Goal: Information Seeking & Learning: Learn about a topic

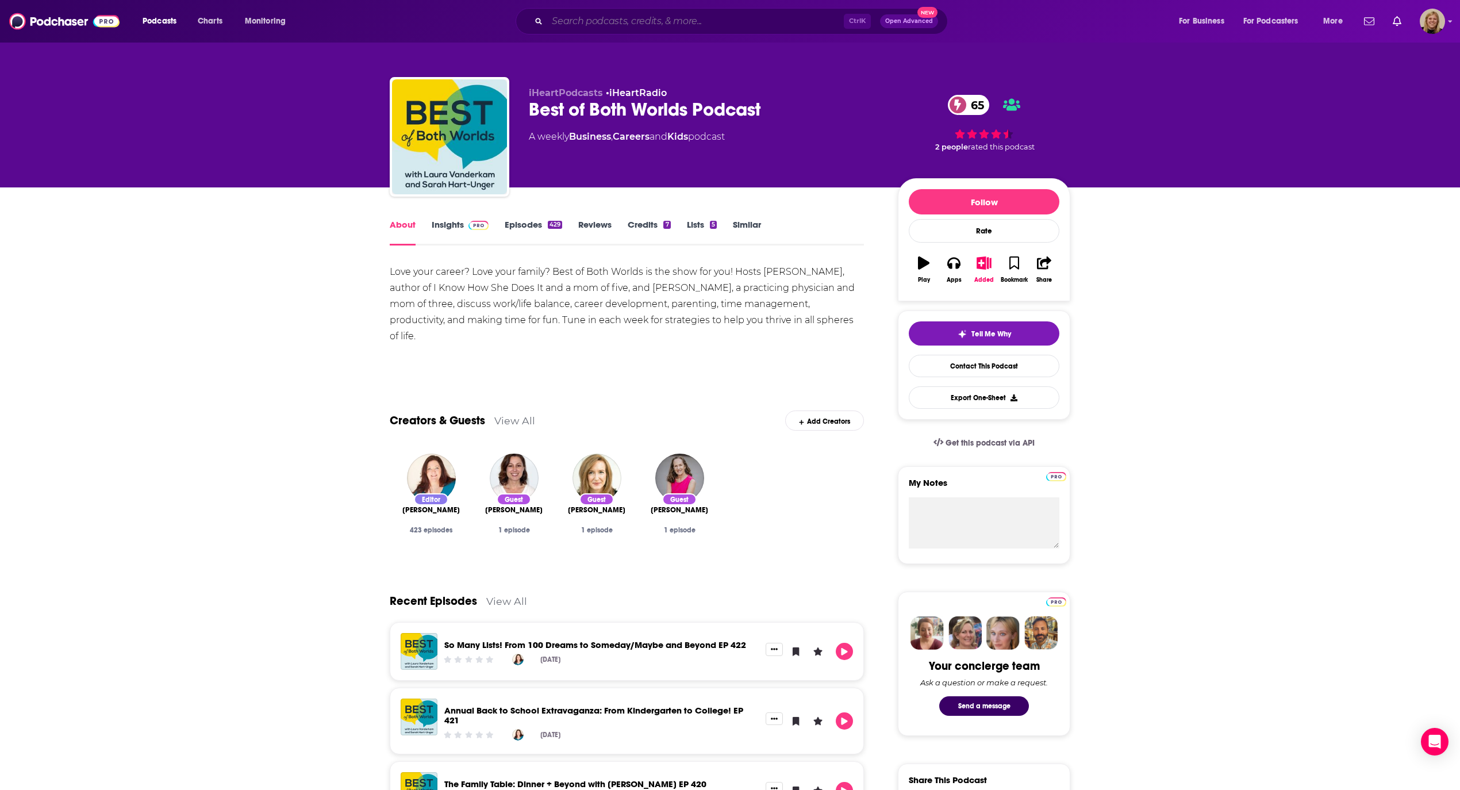
click at [561, 26] on input "Search podcasts, credits, & more..." at bounding box center [695, 21] width 297 height 18
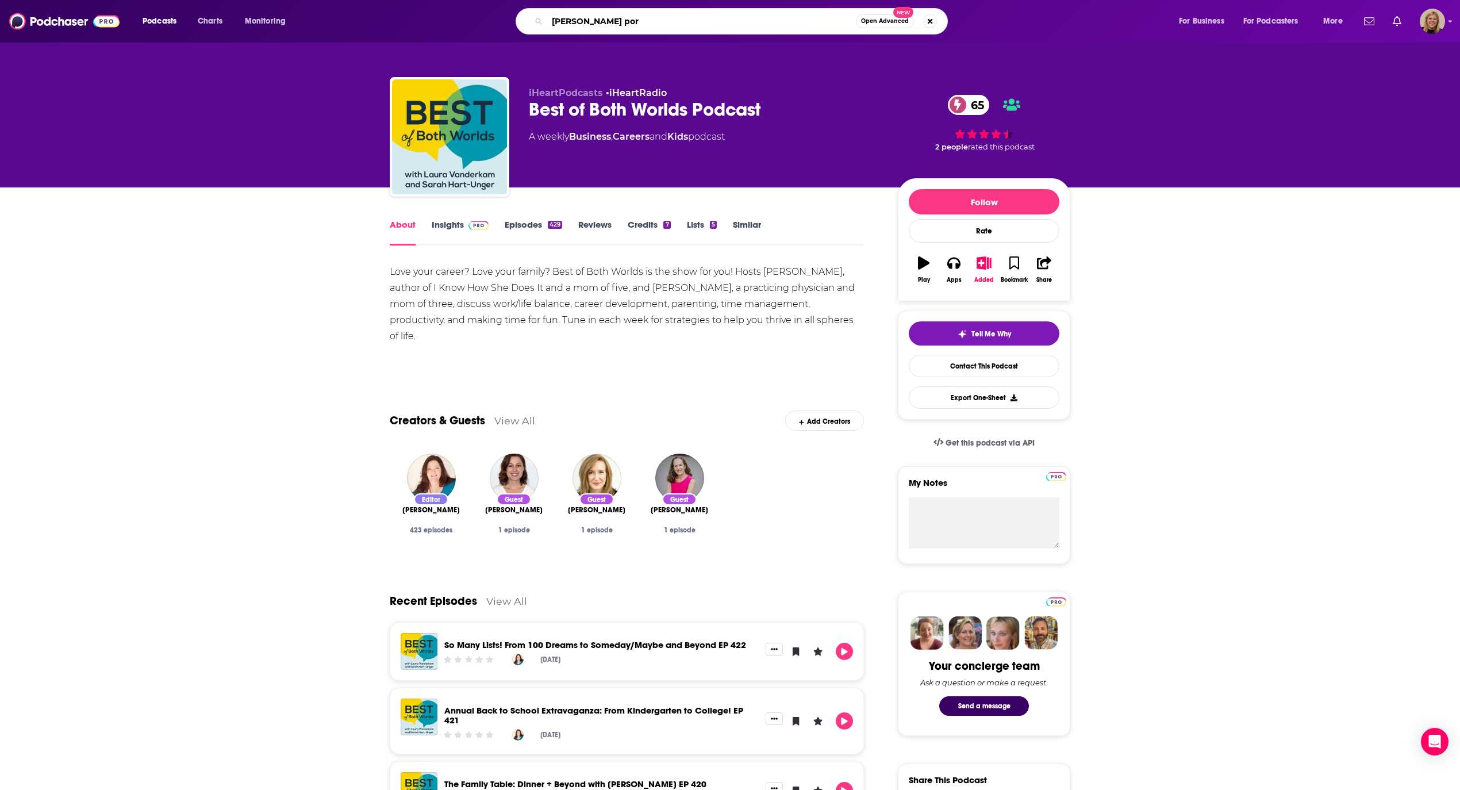
type input "[PERSON_NAME] port"
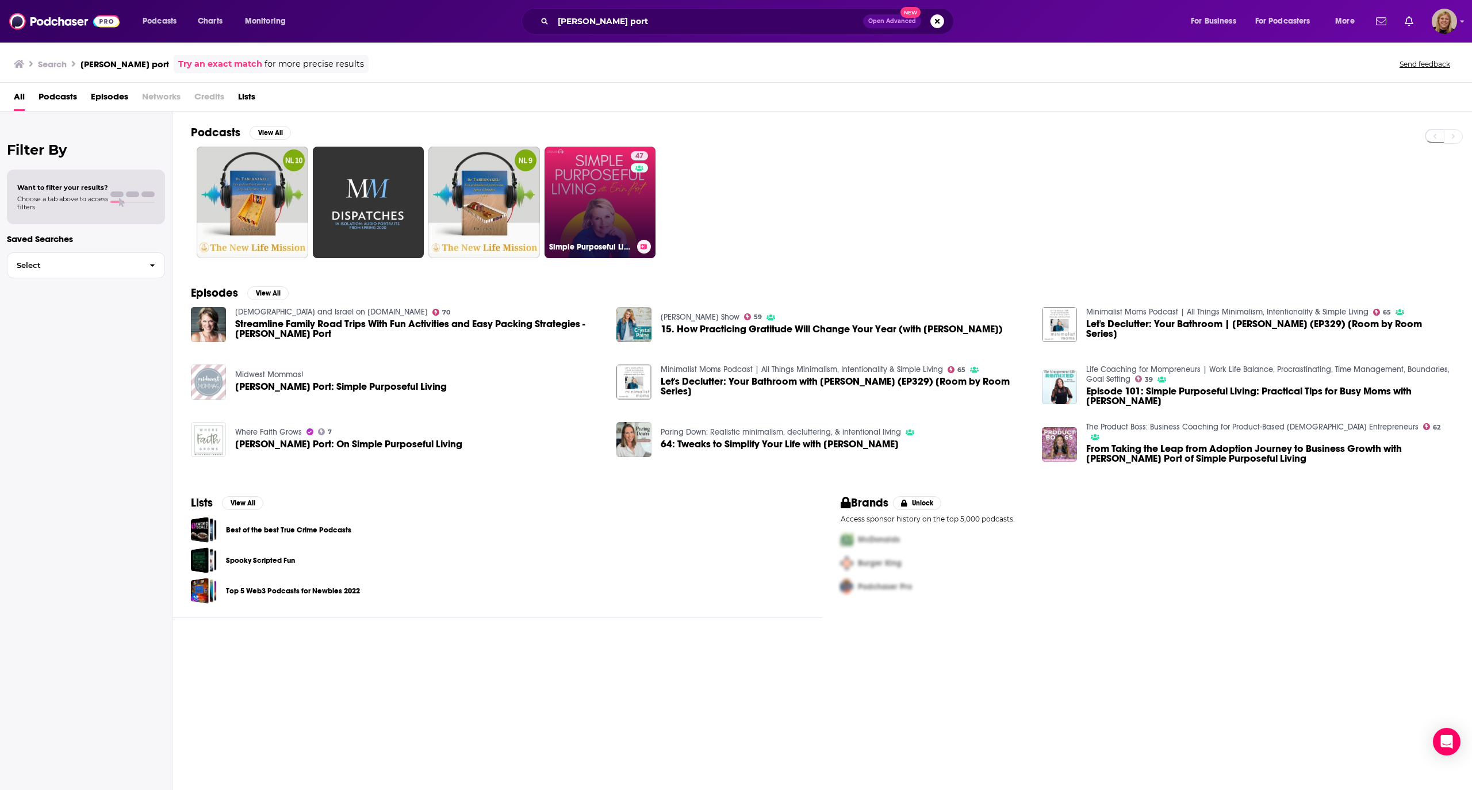
click at [644, 200] on div "47" at bounding box center [641, 195] width 20 height 89
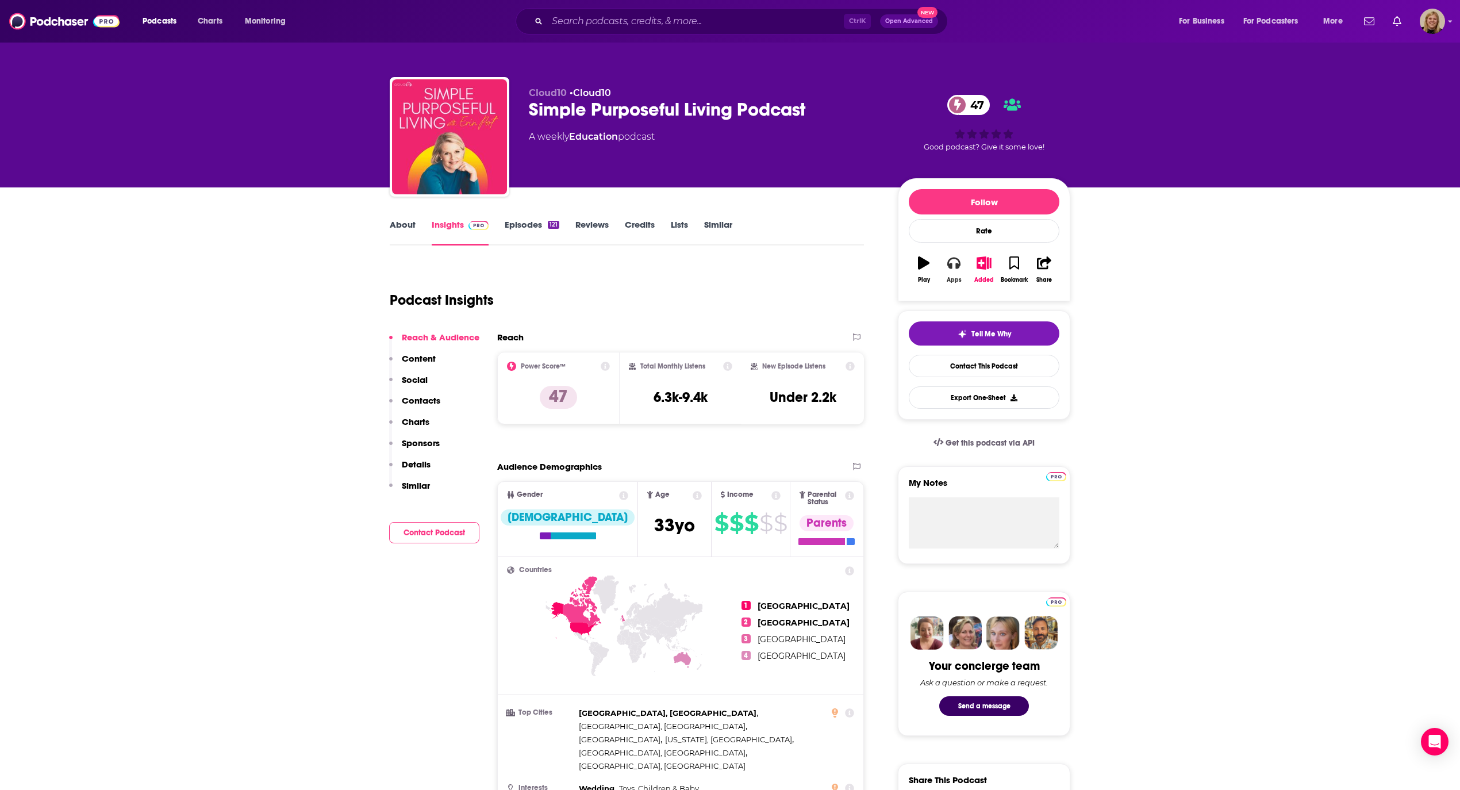
click at [953, 269] on icon "button" at bounding box center [953, 262] width 13 height 13
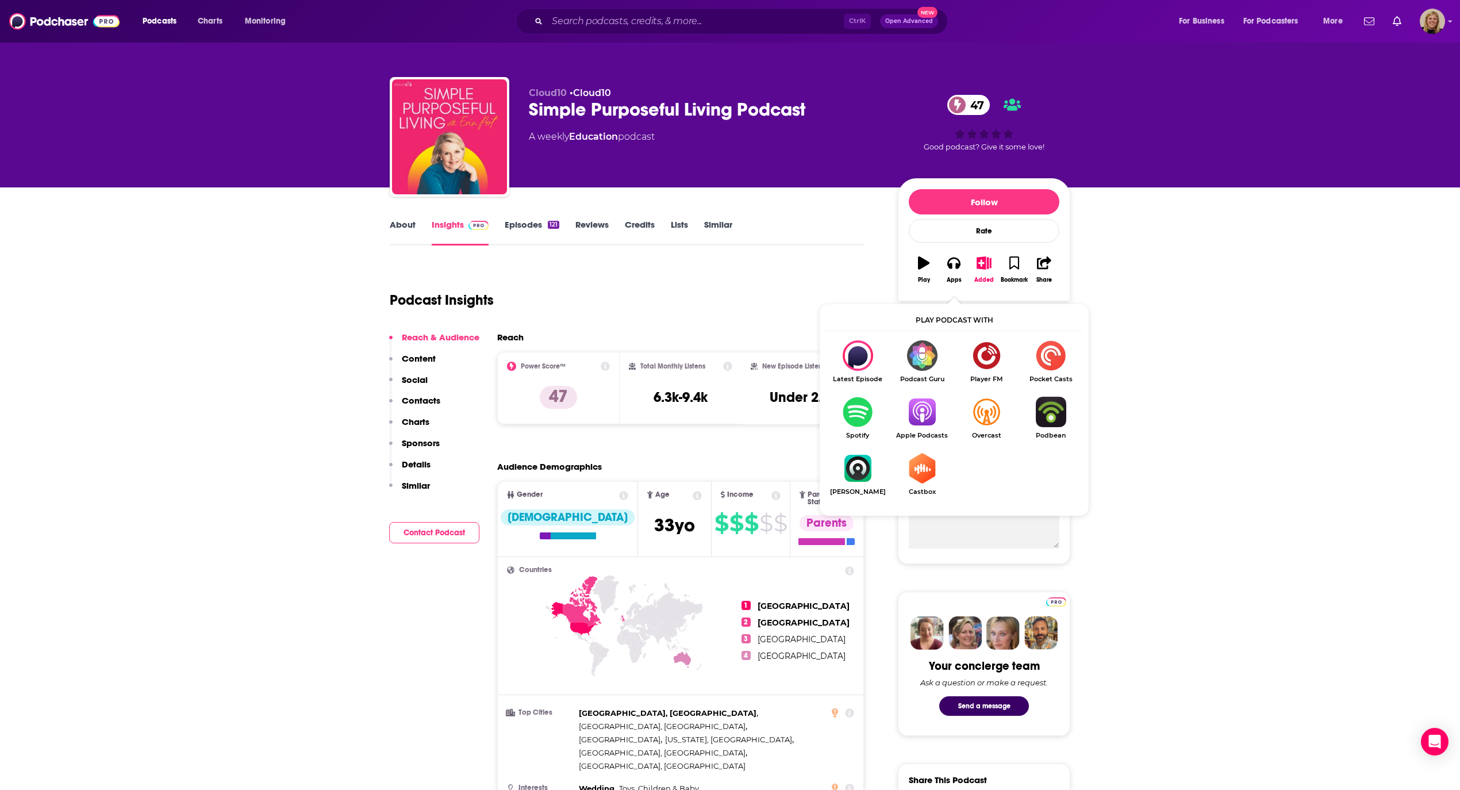
click at [859, 415] on img "Show Listen On dropdown" at bounding box center [857, 412] width 64 height 30
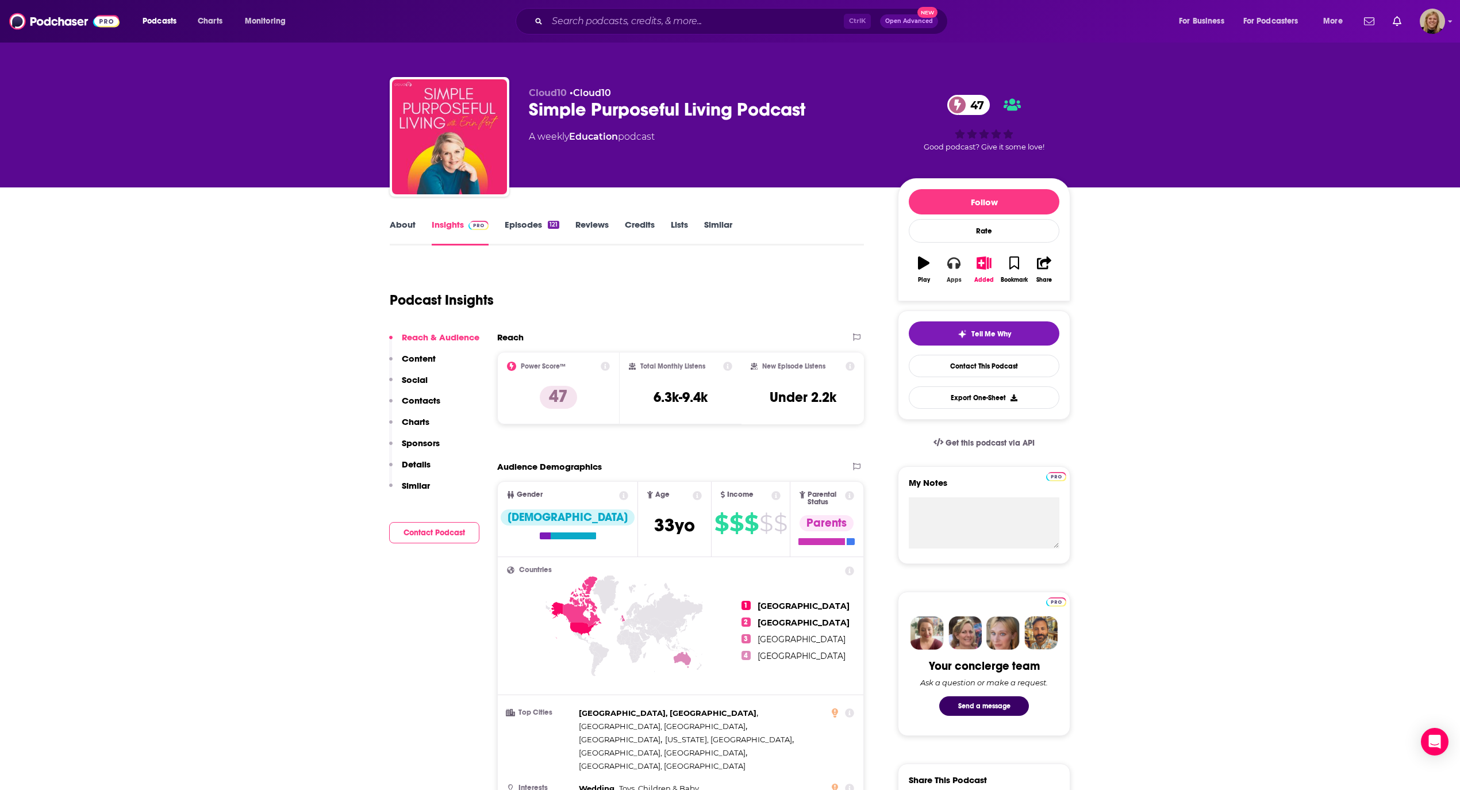
click at [953, 270] on button "Apps" at bounding box center [954, 269] width 30 height 41
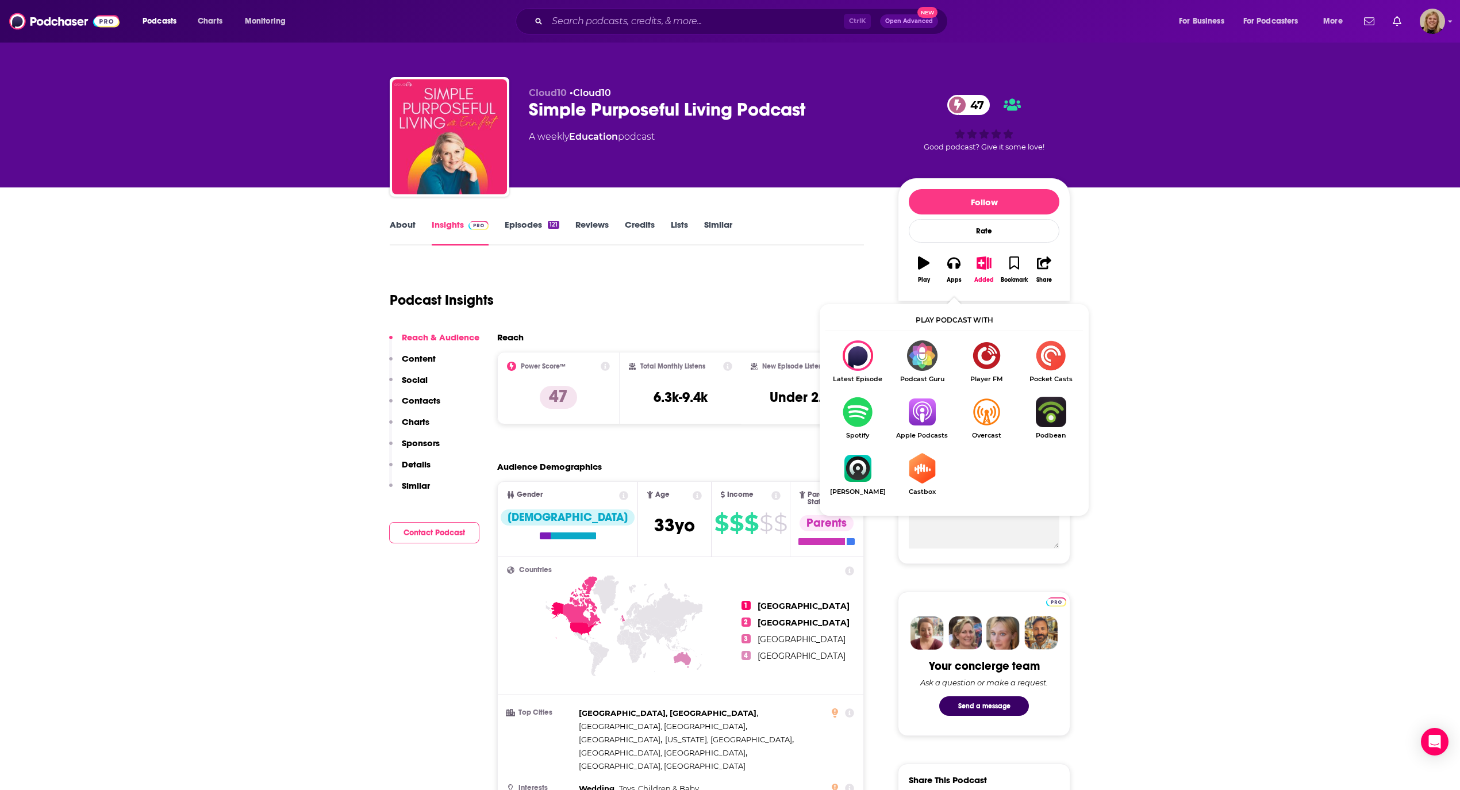
click at [930, 414] on img "Show Listen On dropdown" at bounding box center [922, 412] width 64 height 30
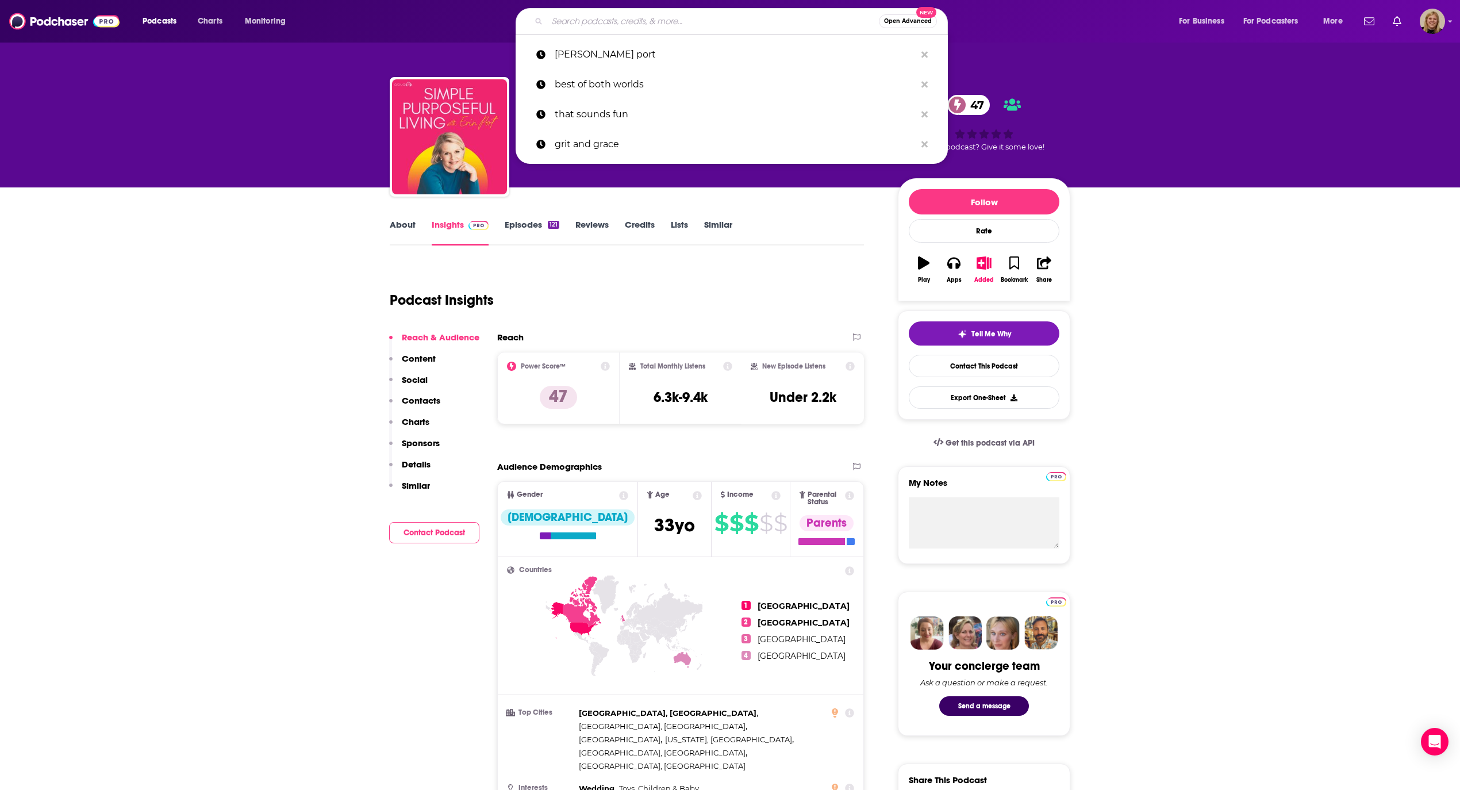
click at [615, 18] on input "Search podcasts, credits, & more..." at bounding box center [713, 21] width 332 height 18
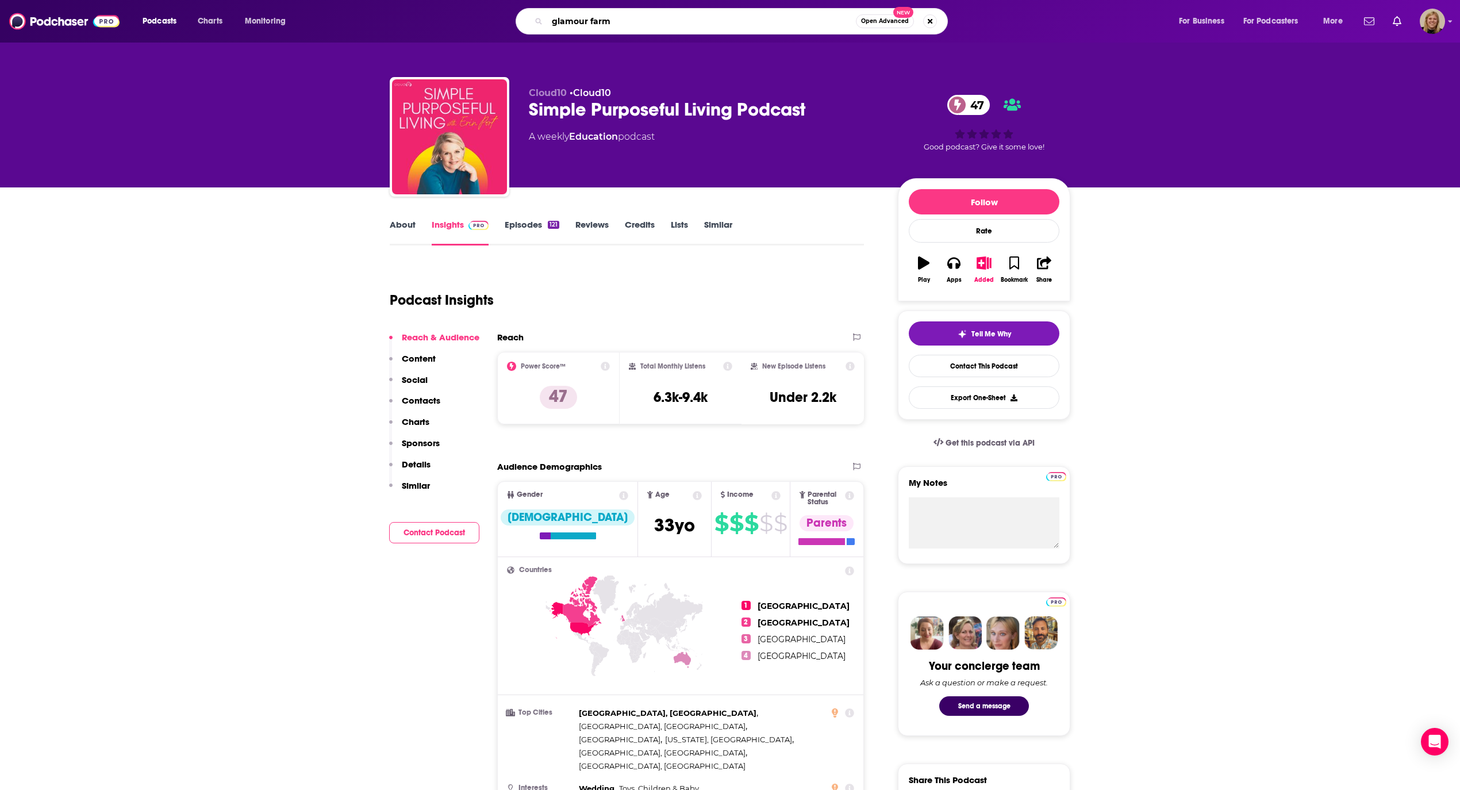
type input "glamour farms"
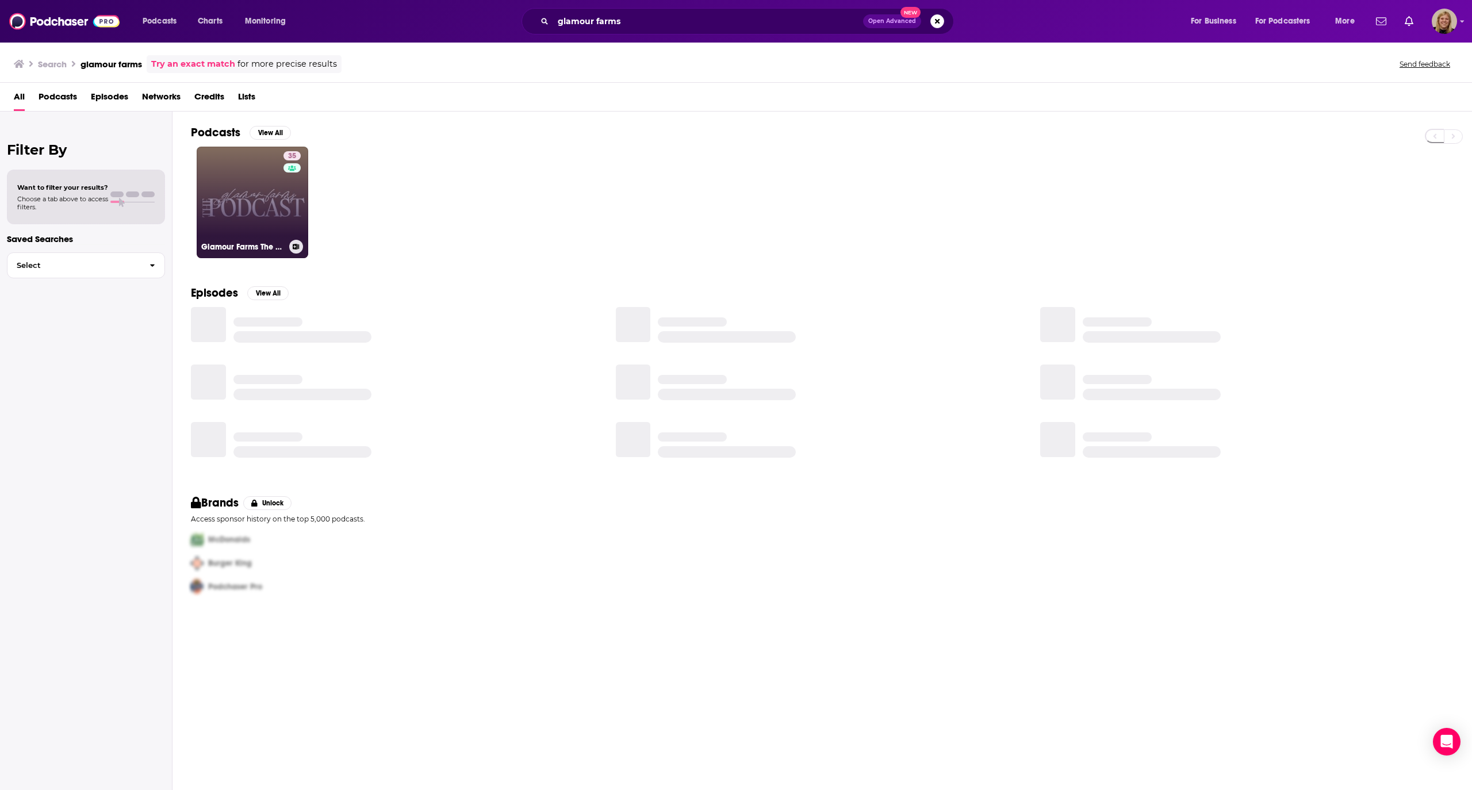
click at [253, 189] on link "35 Glamour Farms The Podcast - [DEMOGRAPHIC_DATA] Motherhood, Faith Based Encou…" at bounding box center [253, 203] width 112 height 112
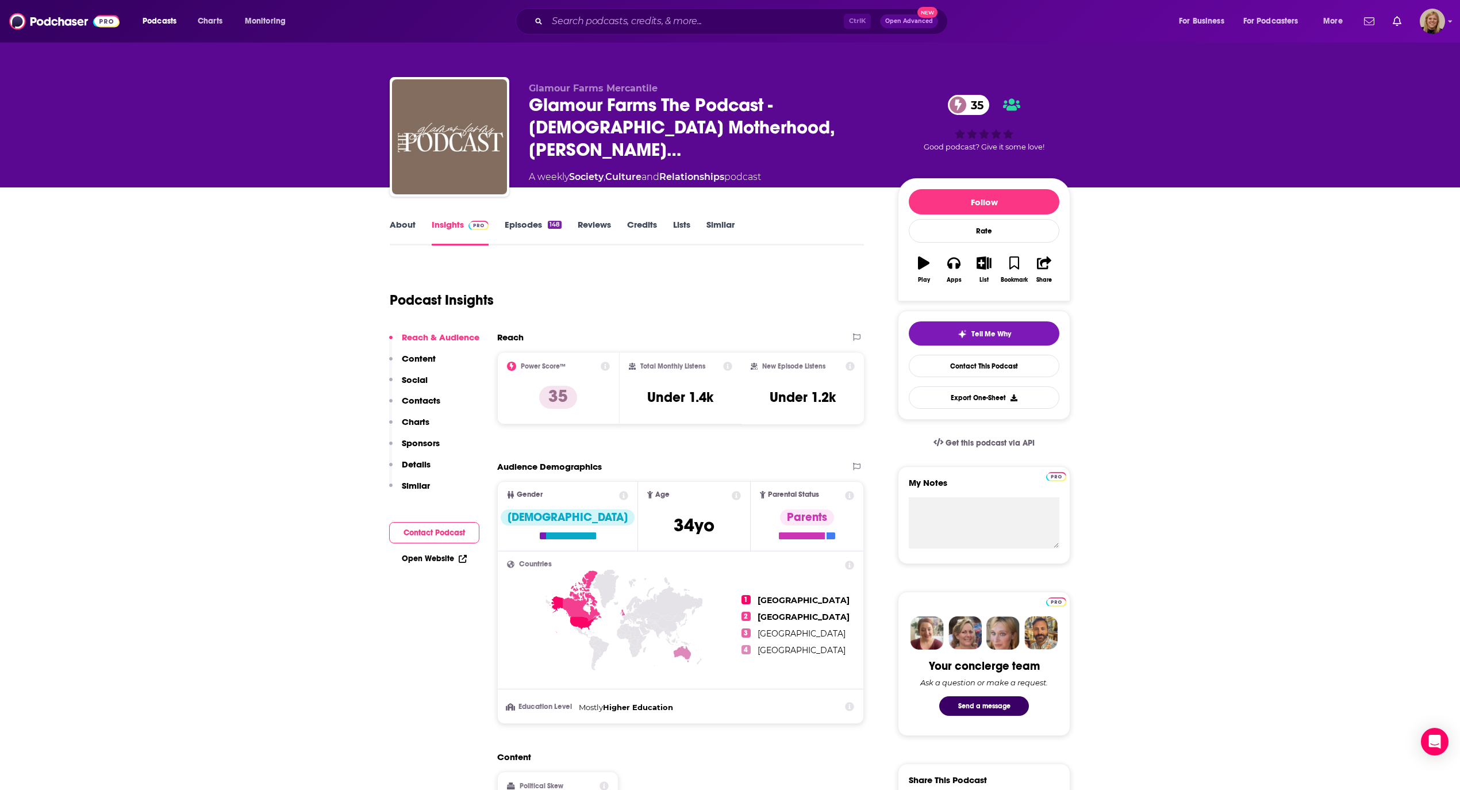
click at [516, 224] on link "Episodes 148" at bounding box center [533, 232] width 57 height 26
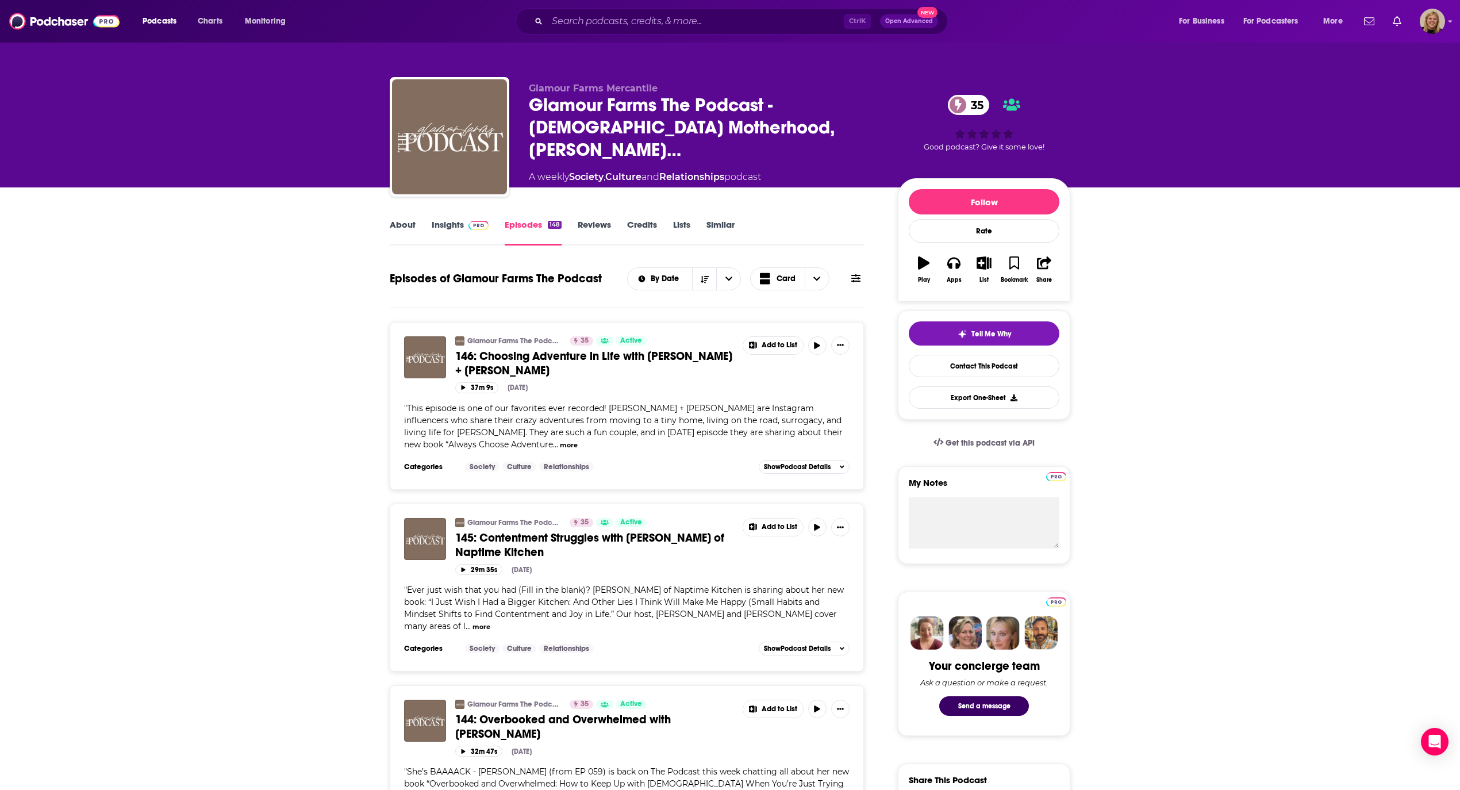
click at [601, 531] on span "145: Contentment Struggles with [PERSON_NAME] of Naptime Kitchen" at bounding box center [589, 545] width 269 height 29
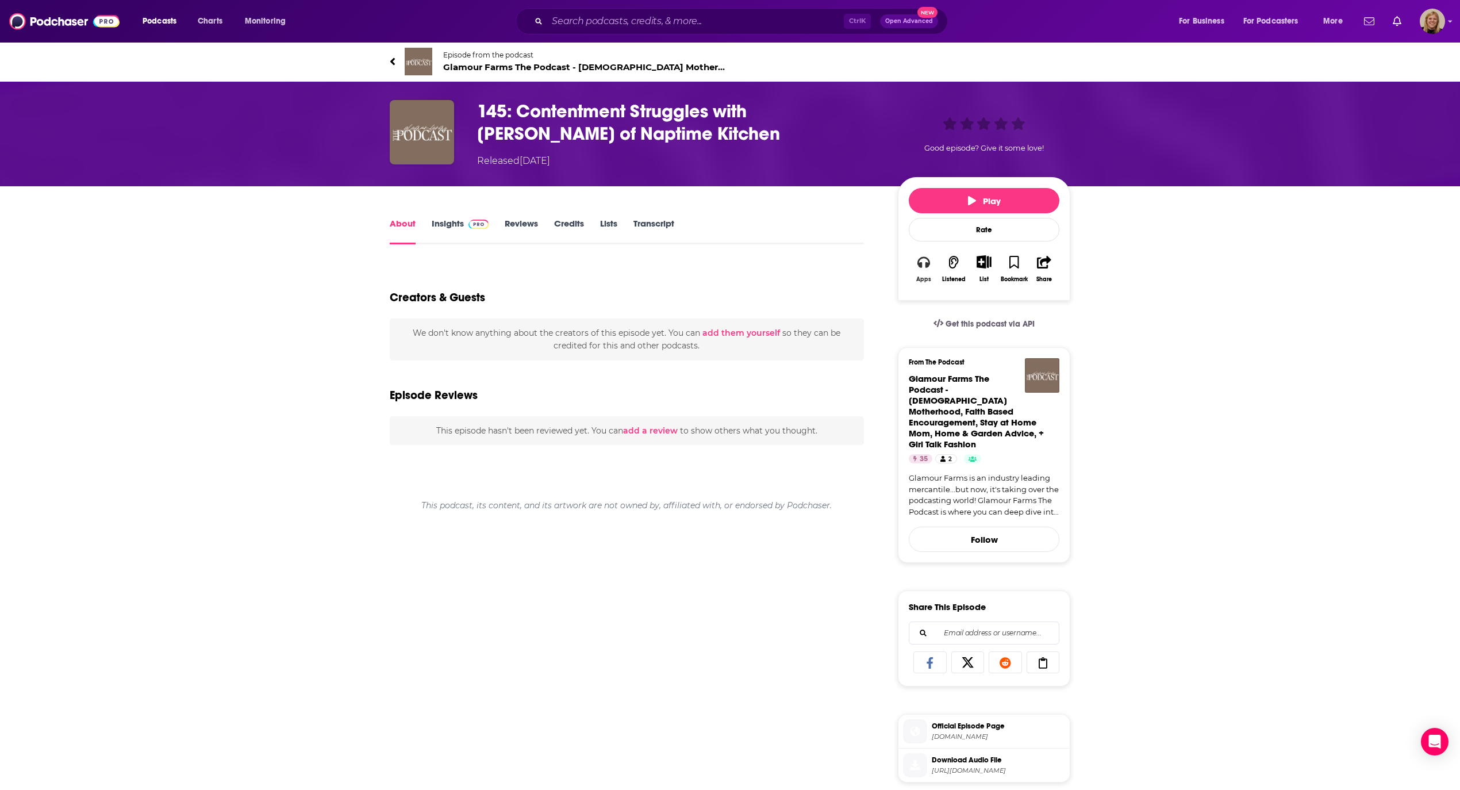
click at [926, 271] on button "Apps" at bounding box center [924, 269] width 30 height 42
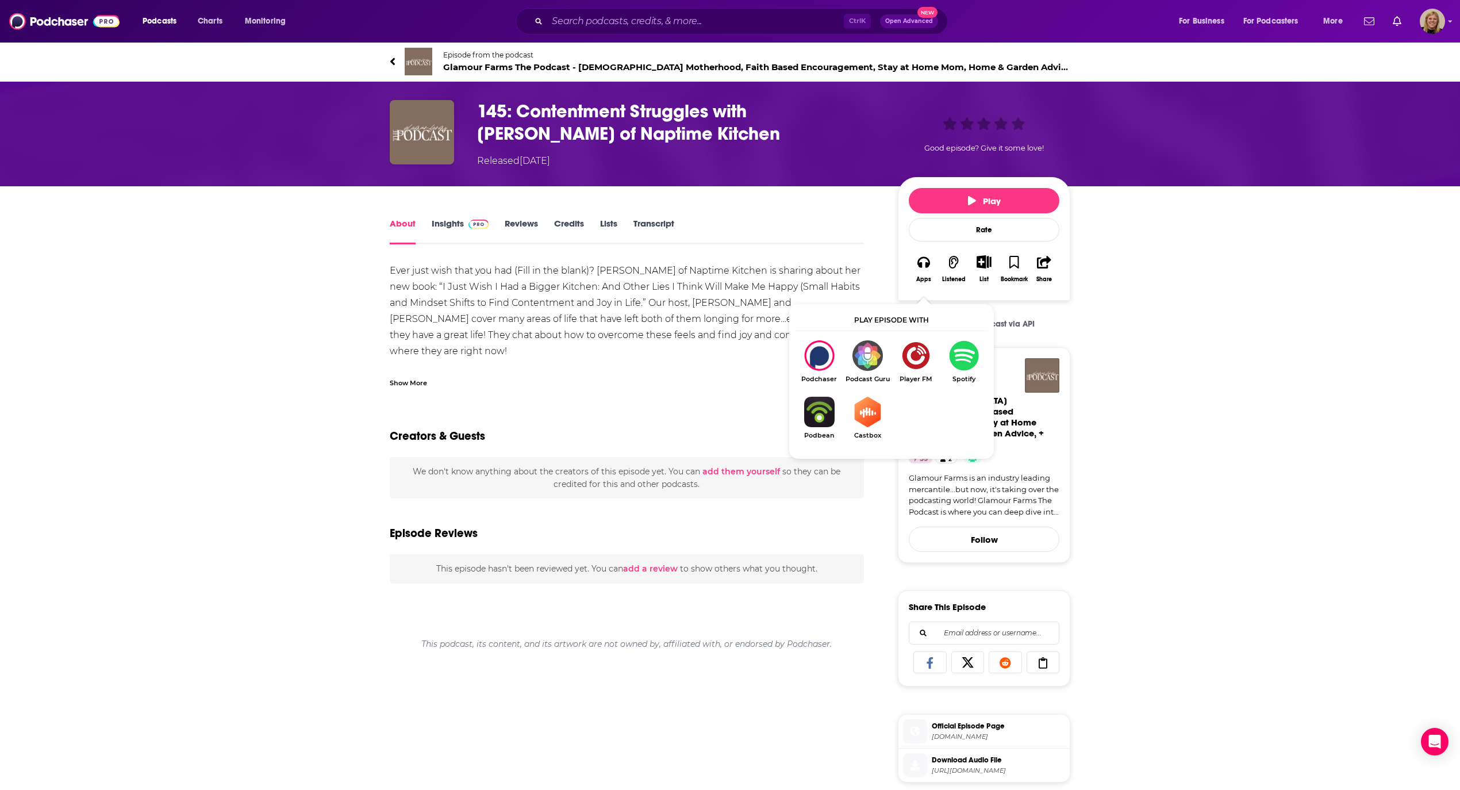
click at [395, 58] on link "Episode from the podcast Glamour Farms The Podcast - [DEMOGRAPHIC_DATA] Motherh…" at bounding box center [730, 62] width 681 height 28
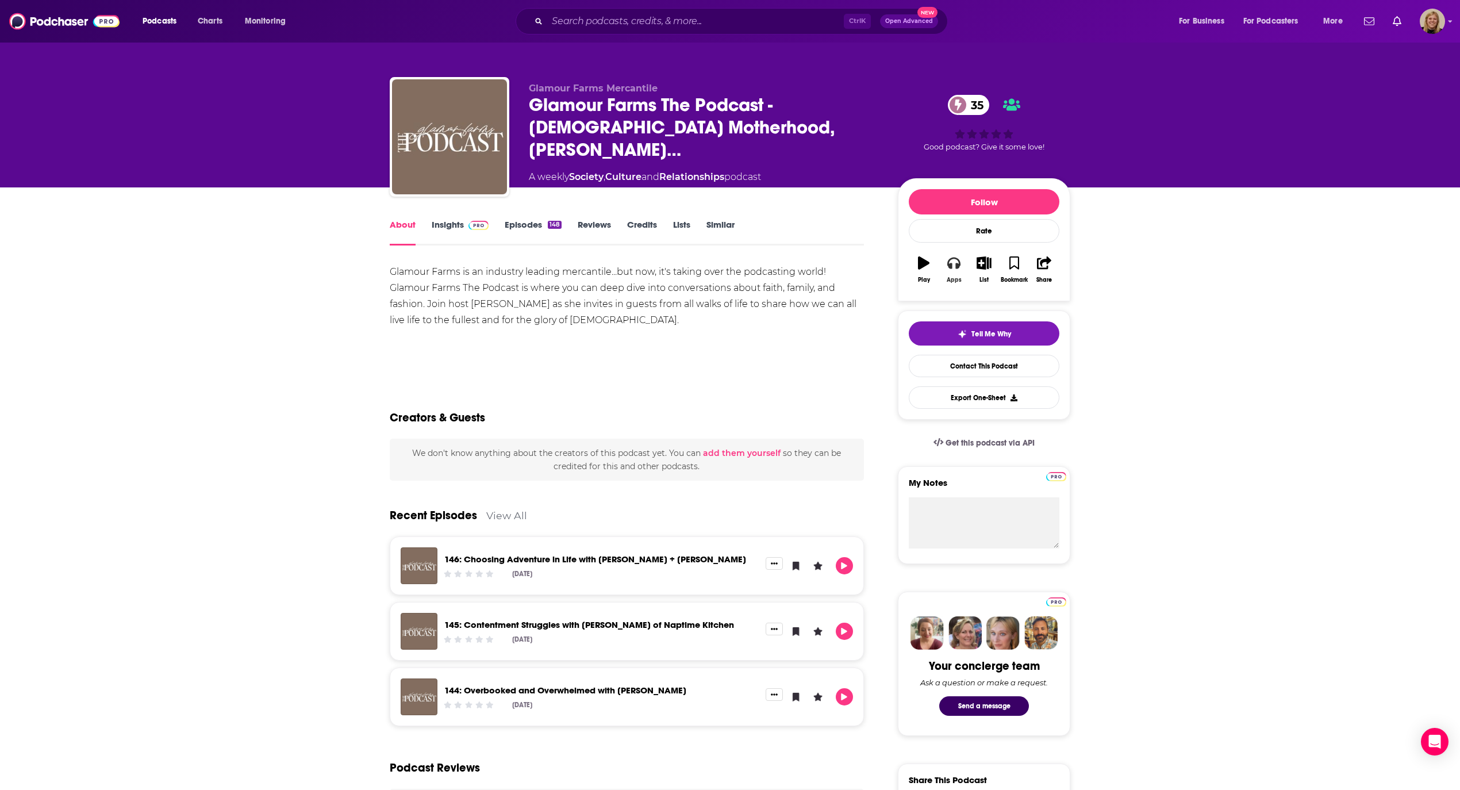
click at [950, 268] on icon "button" at bounding box center [953, 263] width 13 height 11
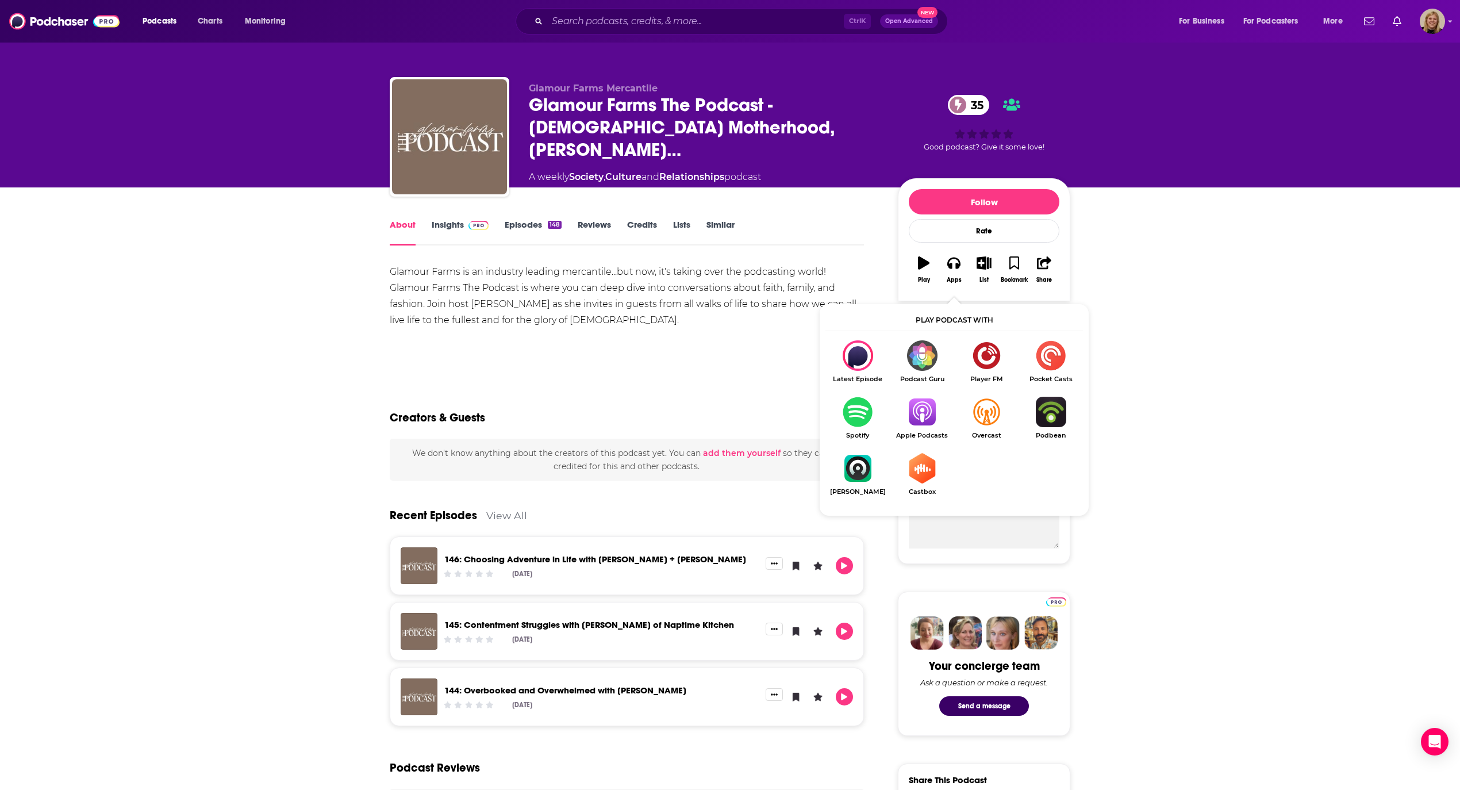
click at [926, 415] on img "Show Listen On dropdown" at bounding box center [922, 412] width 64 height 30
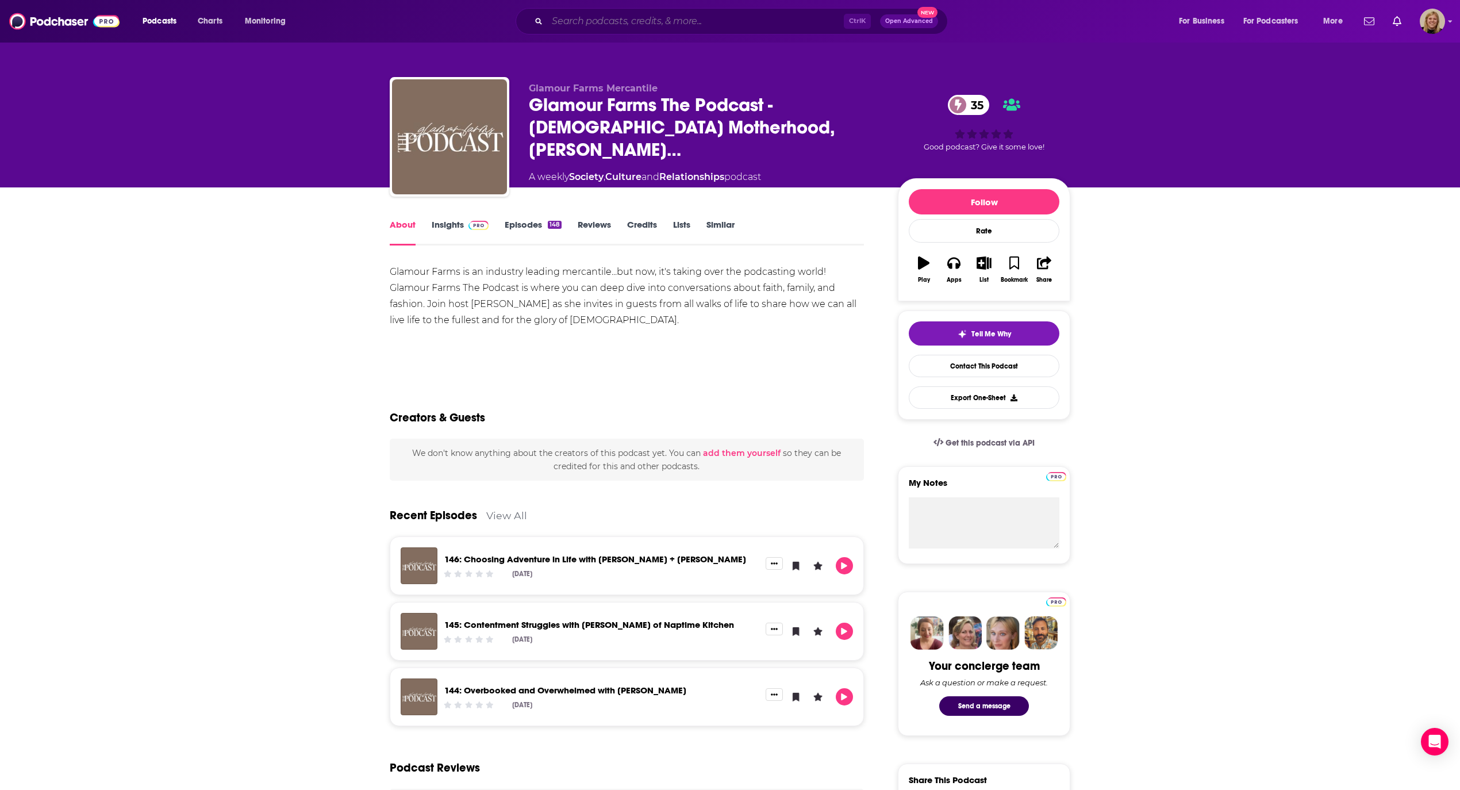
click at [602, 14] on input "Search podcasts, credits, & more..." at bounding box center [695, 21] width 297 height 18
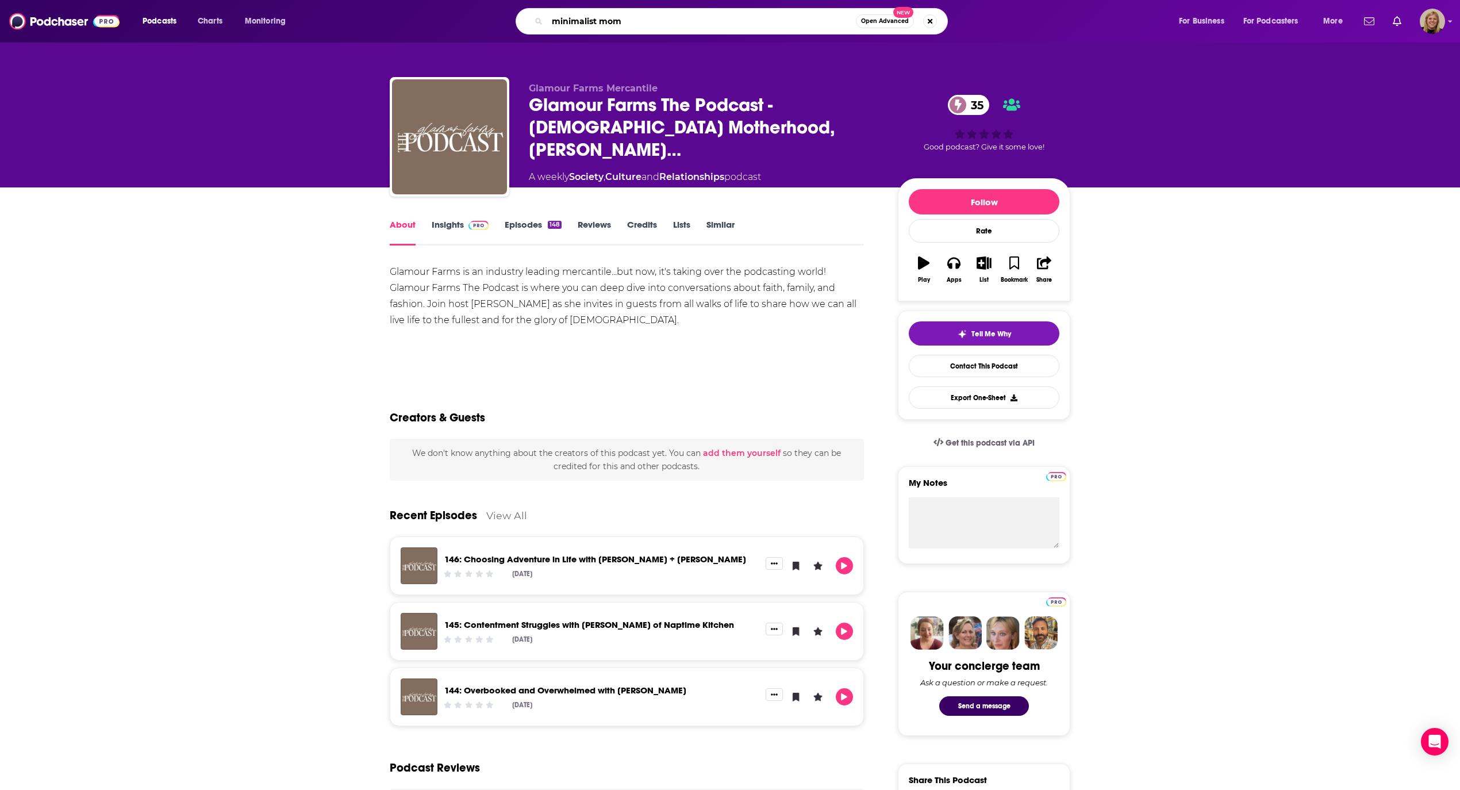
type input "minimalist moms"
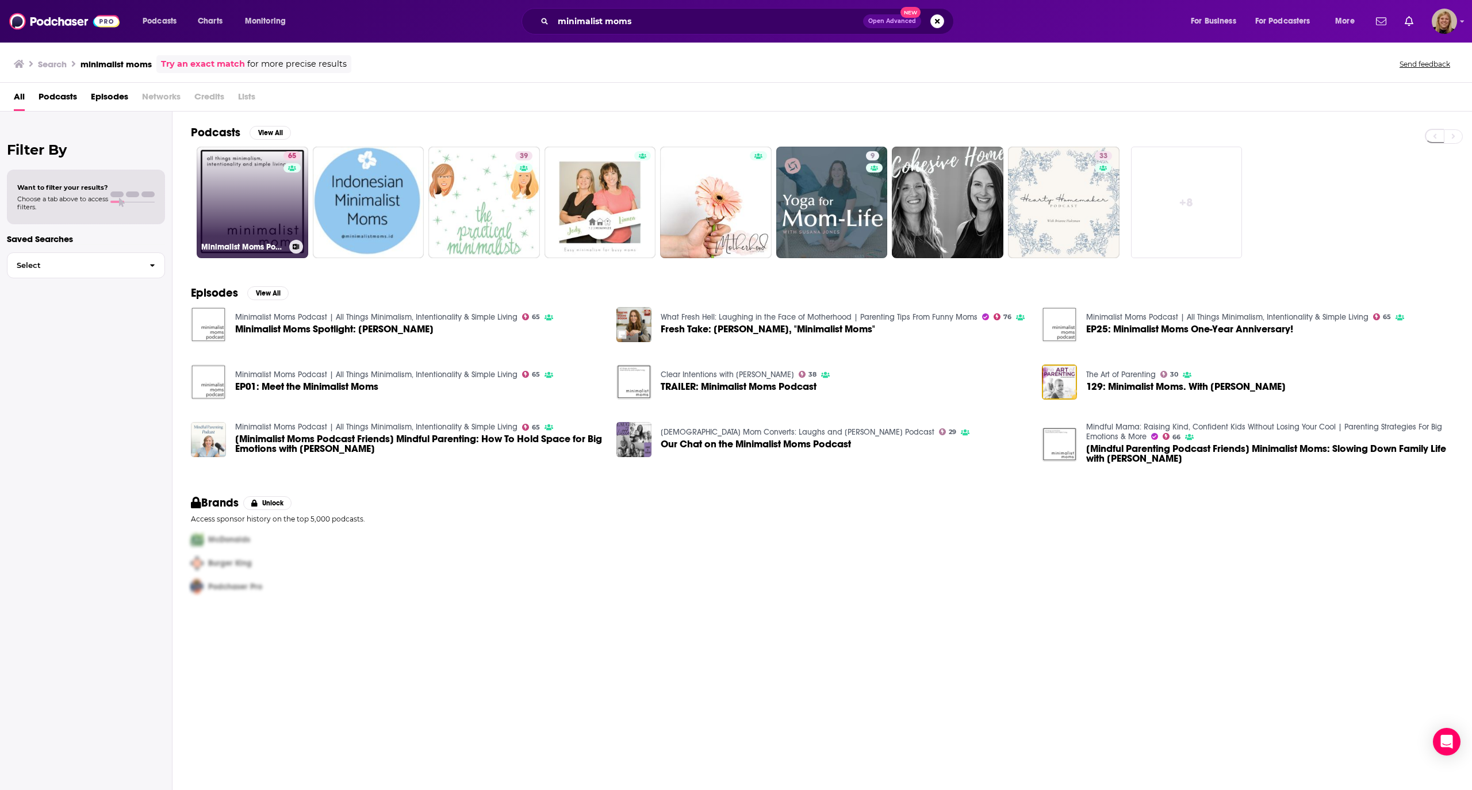
click at [249, 189] on link "65 Minimalist Moms Podcast | All Things Minimalism, Intentionality & Simple Liv…" at bounding box center [253, 203] width 112 height 112
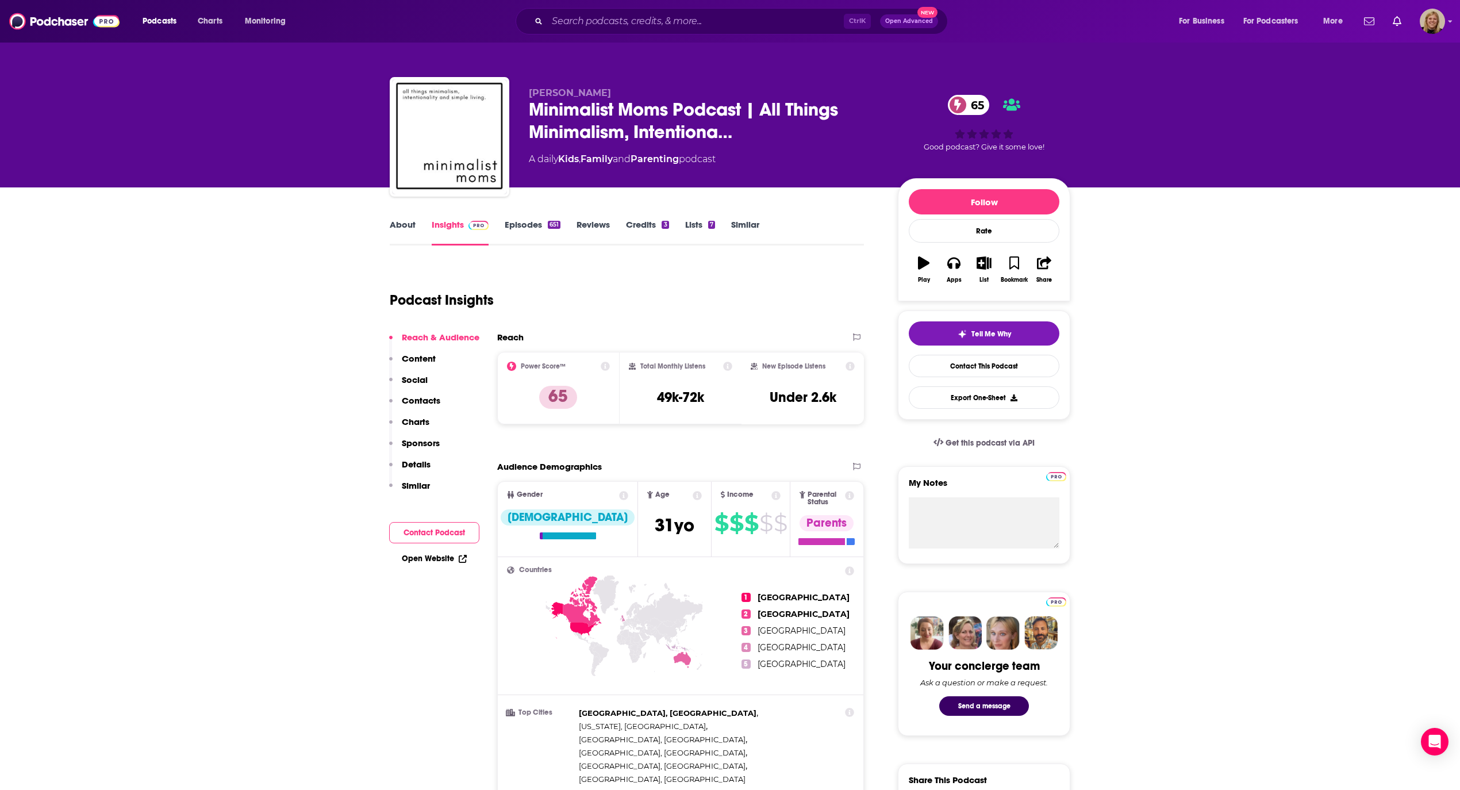
click at [521, 226] on link "Episodes 651" at bounding box center [533, 232] width 56 height 26
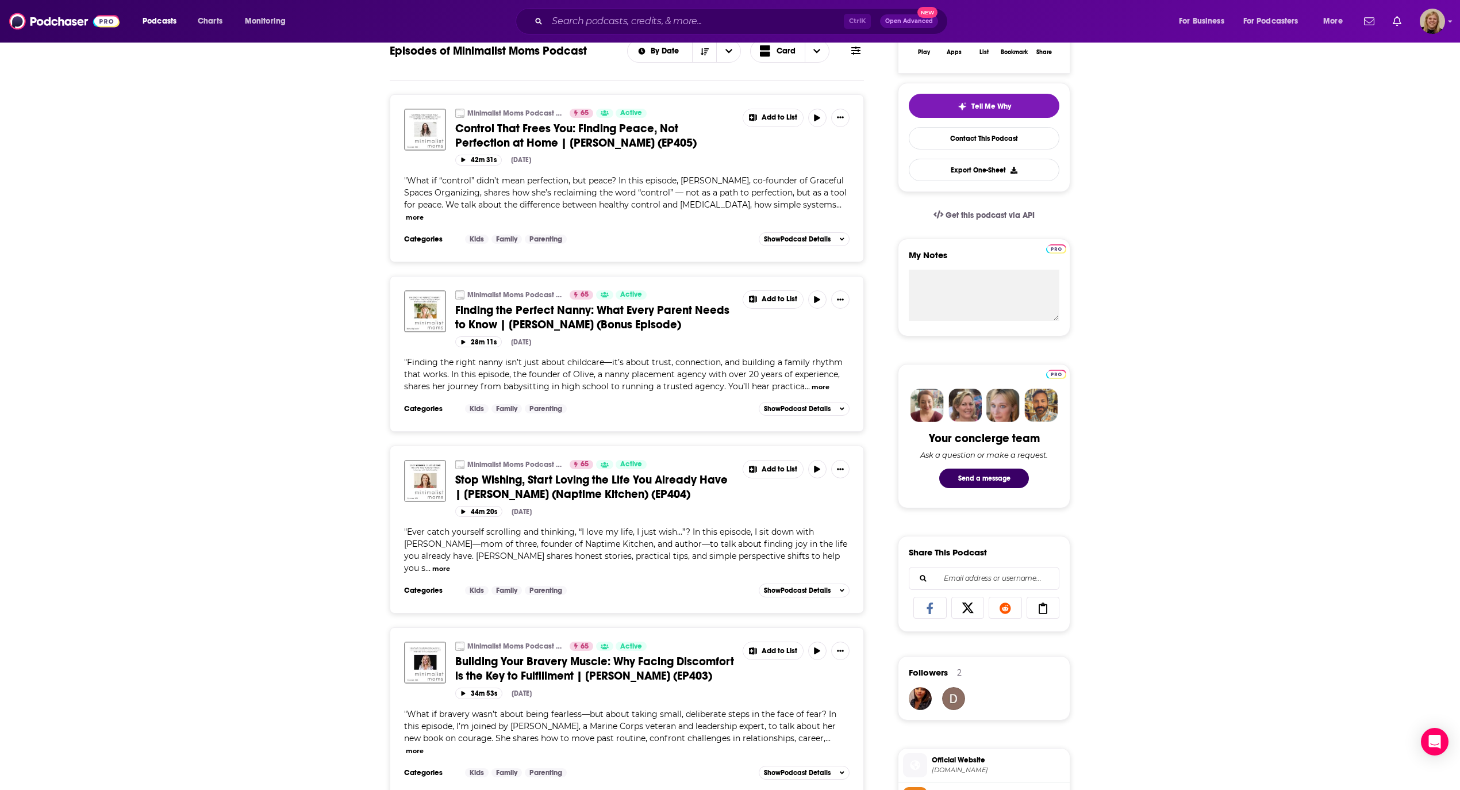
scroll to position [230, 0]
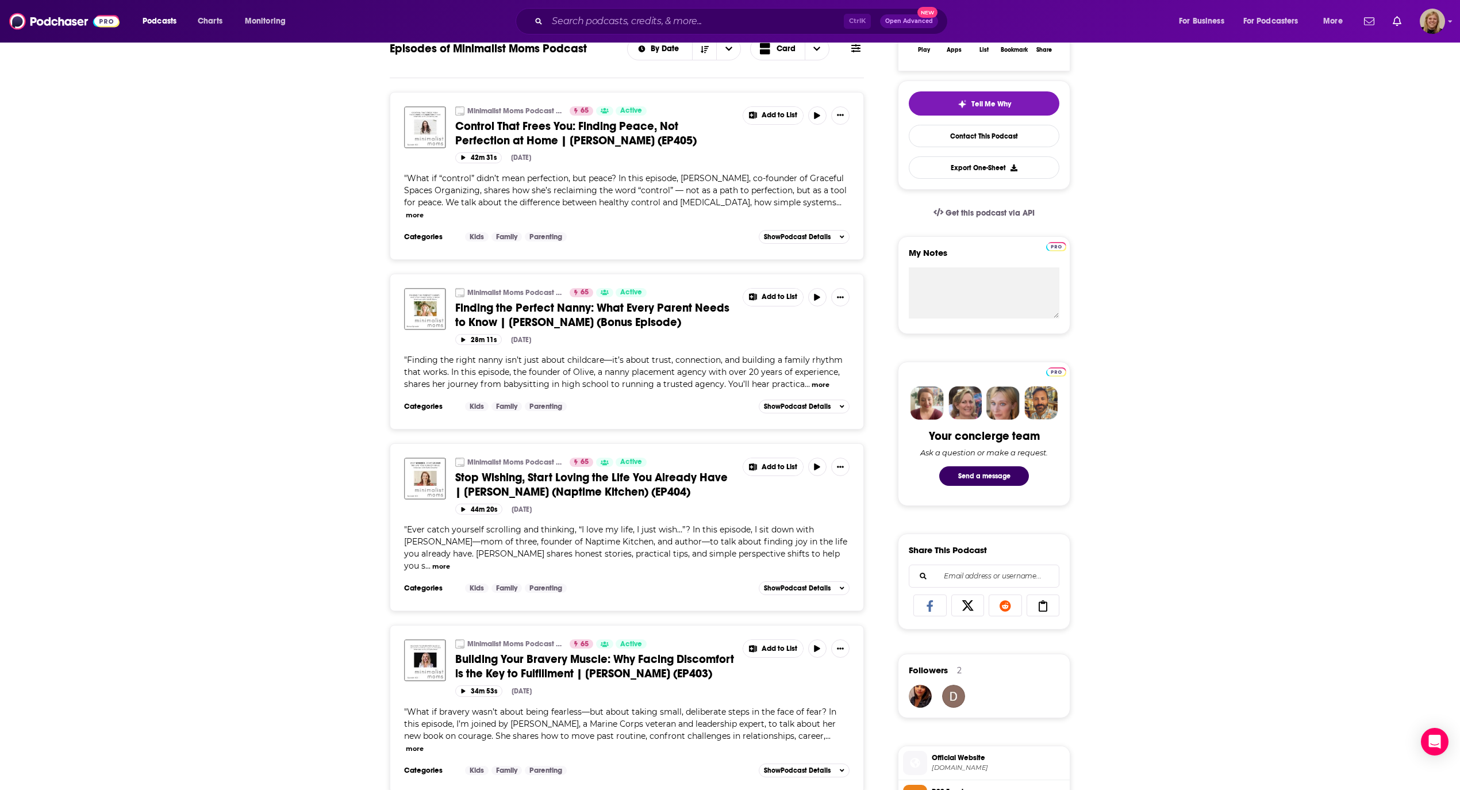
click at [591, 470] on span "Stop Wishing, Start Loving the Life You Already Have | [PERSON_NAME] (Naptime K…" at bounding box center [591, 484] width 272 height 29
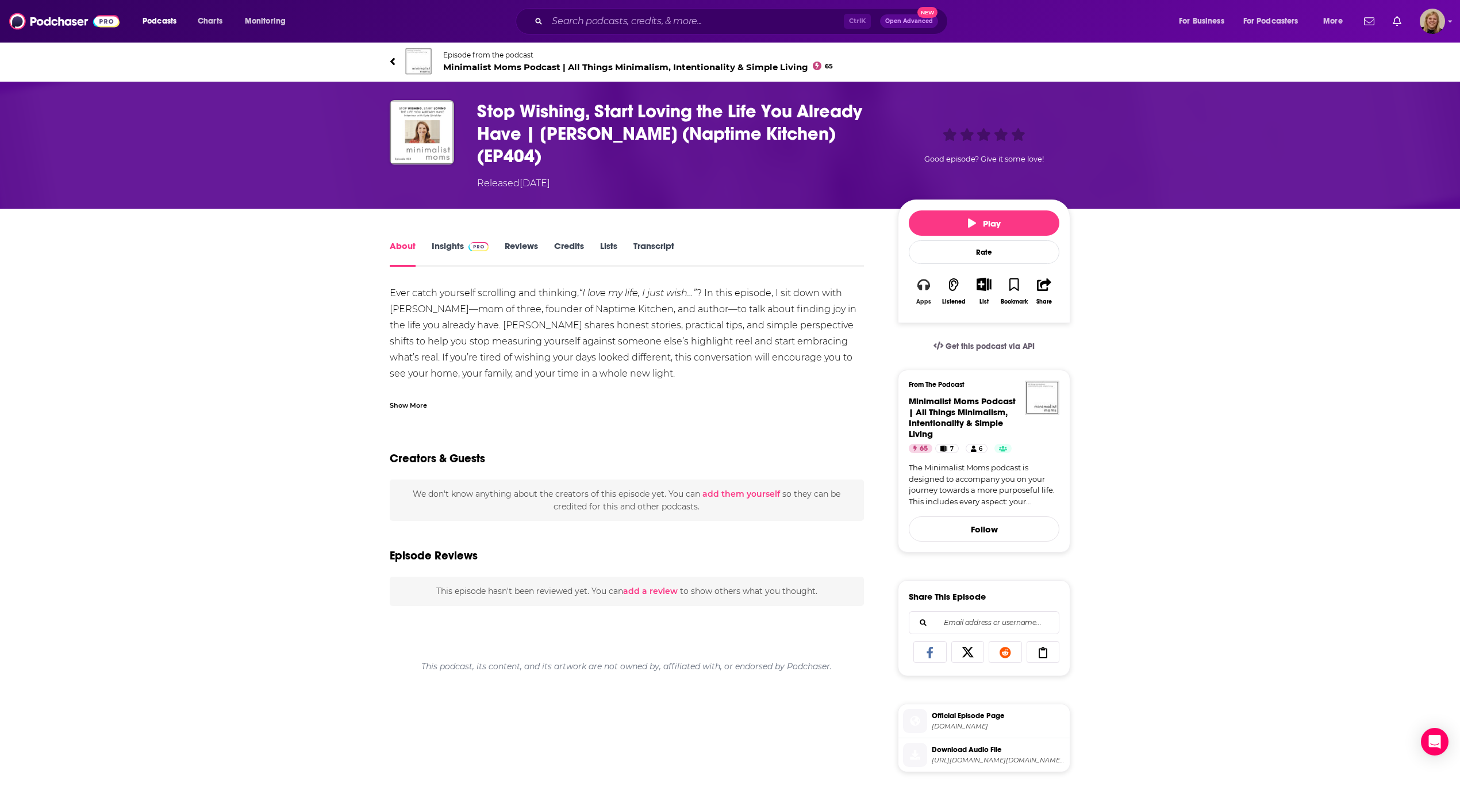
click at [921, 271] on button "Apps" at bounding box center [924, 291] width 30 height 42
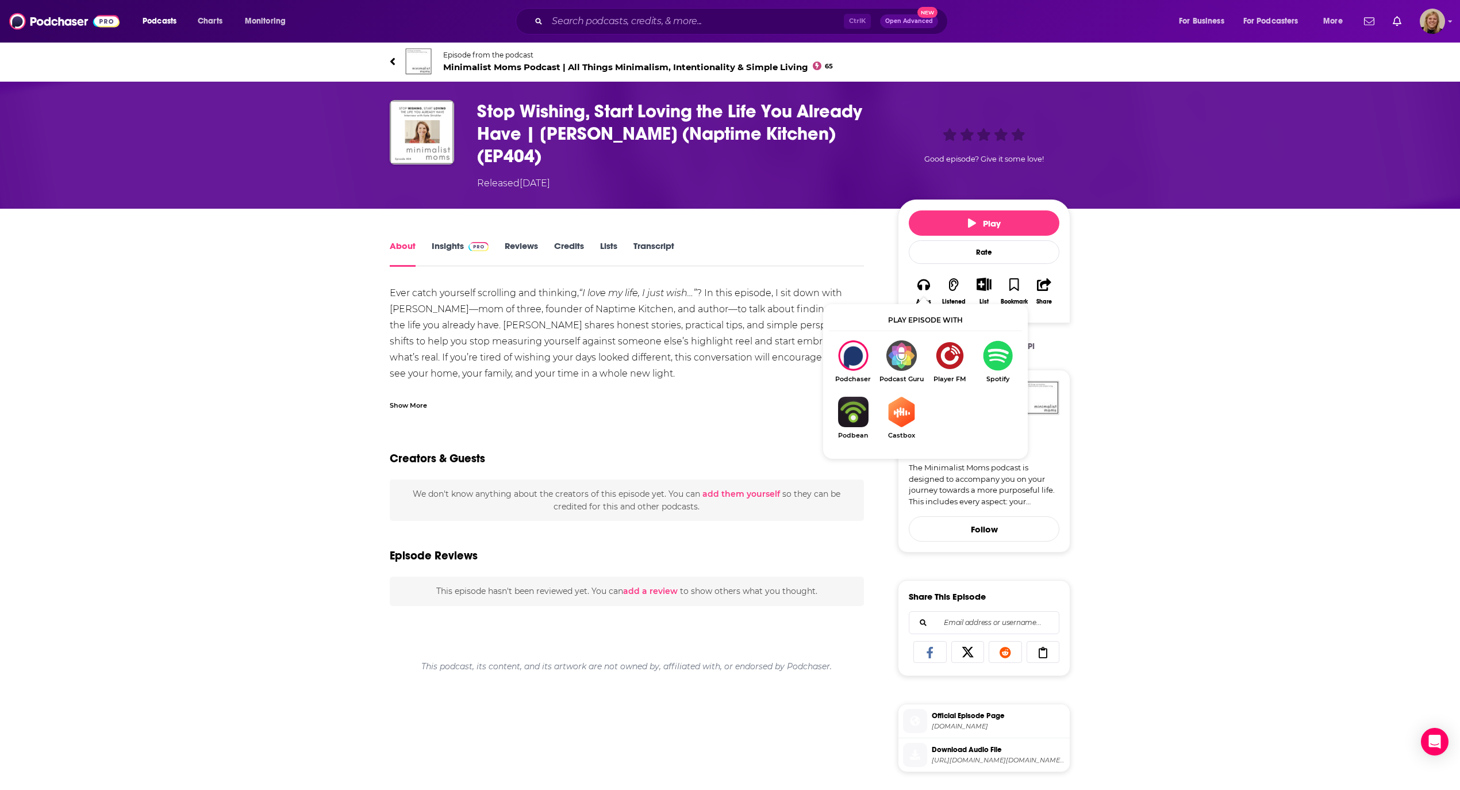
click at [479, 64] on span "Minimalist Moms Podcast | All Things Minimalism, Intentionality & Simple Living…" at bounding box center [638, 67] width 390 height 11
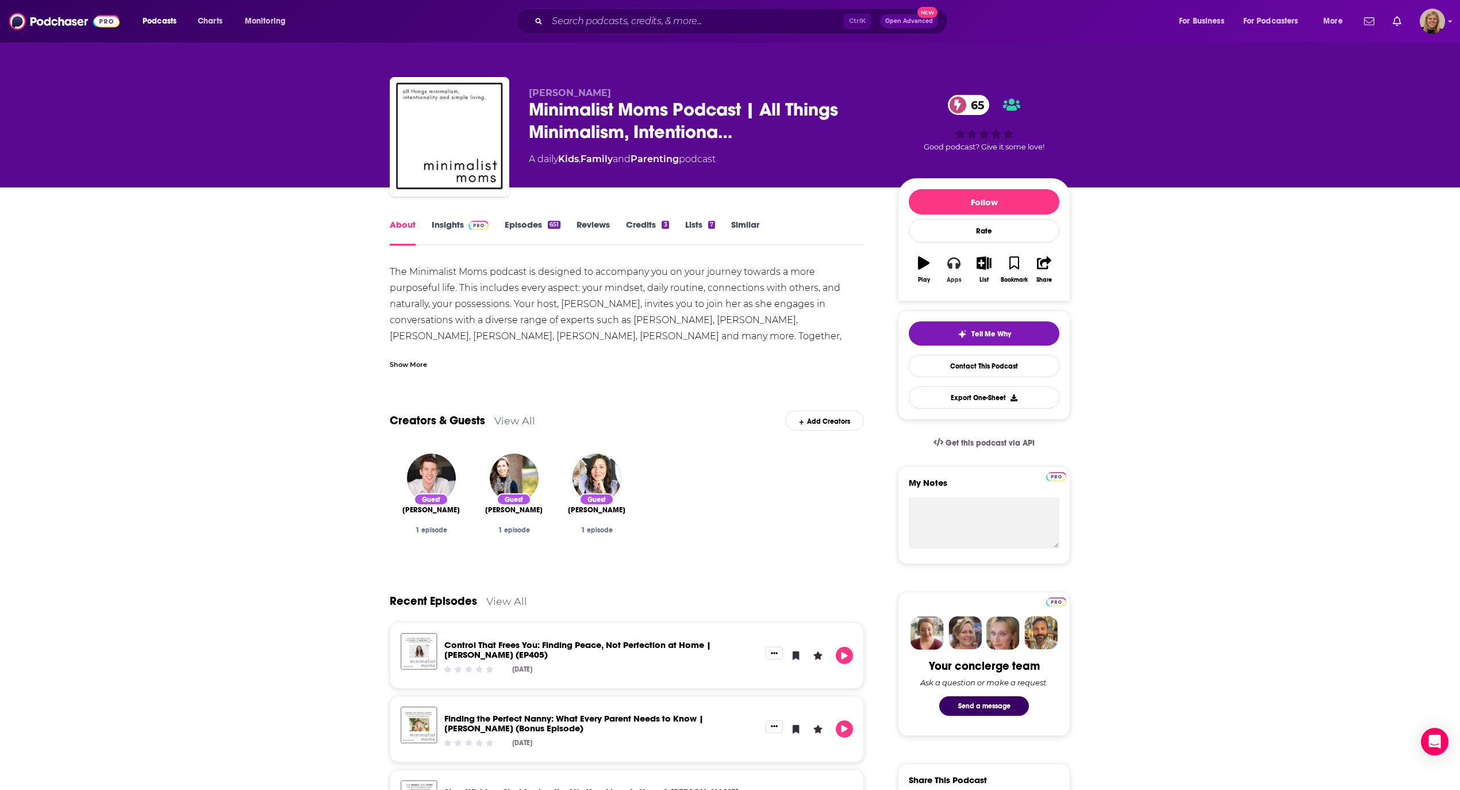
click at [948, 268] on icon "button" at bounding box center [953, 262] width 13 height 13
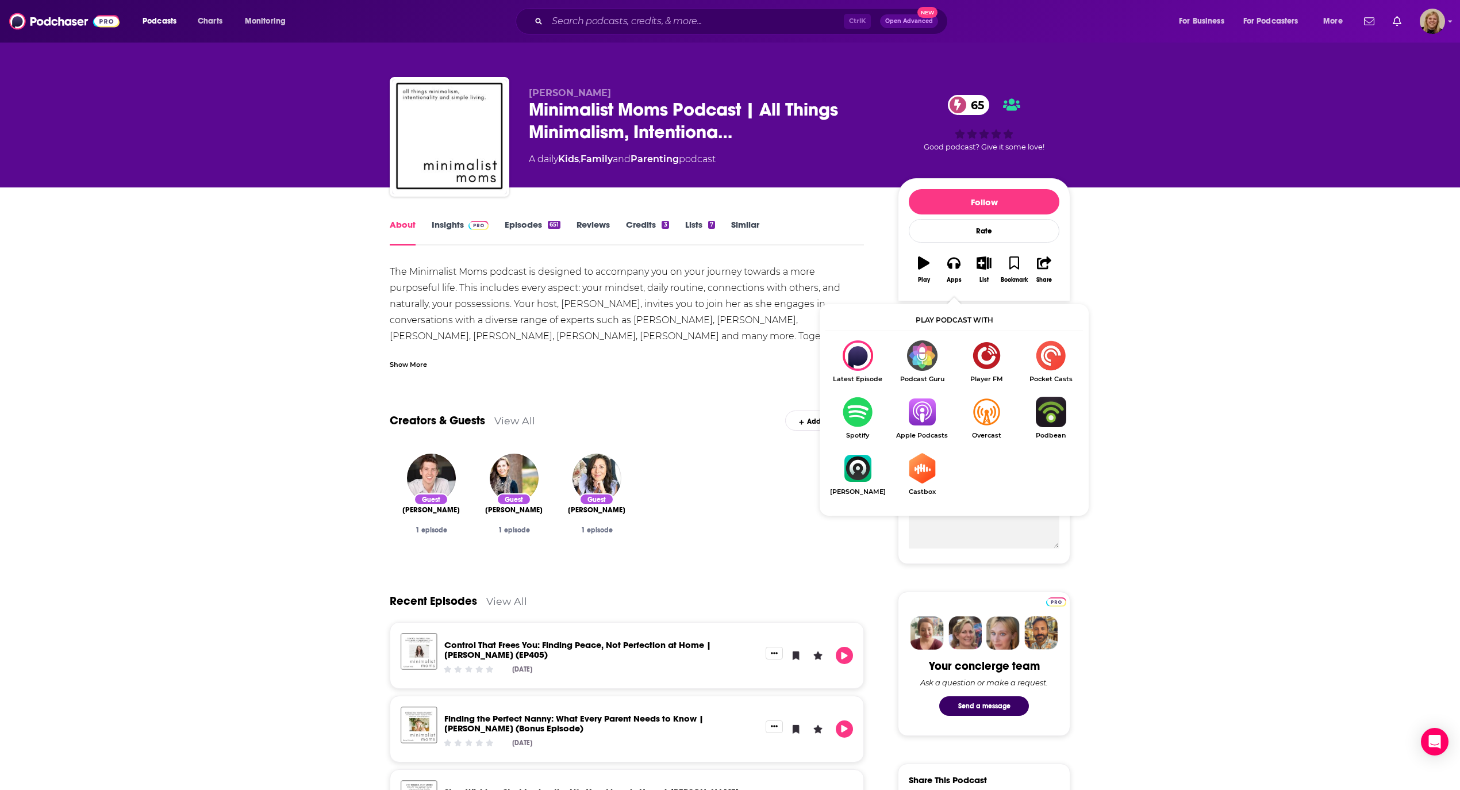
click at [927, 415] on img "Show Listen On dropdown" at bounding box center [922, 412] width 64 height 30
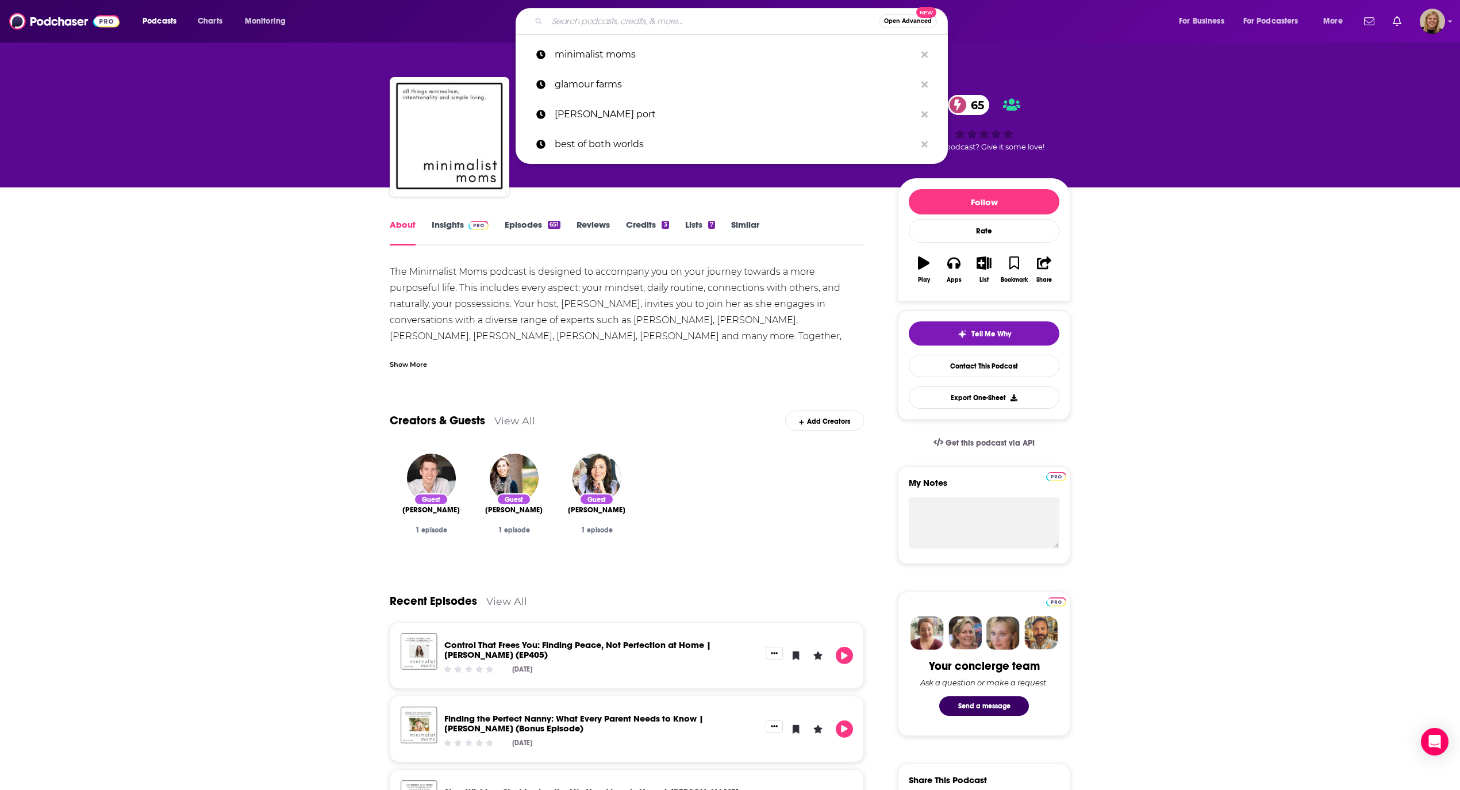
click at [603, 18] on input "Search podcasts, credits, & more..." at bounding box center [713, 21] width 332 height 18
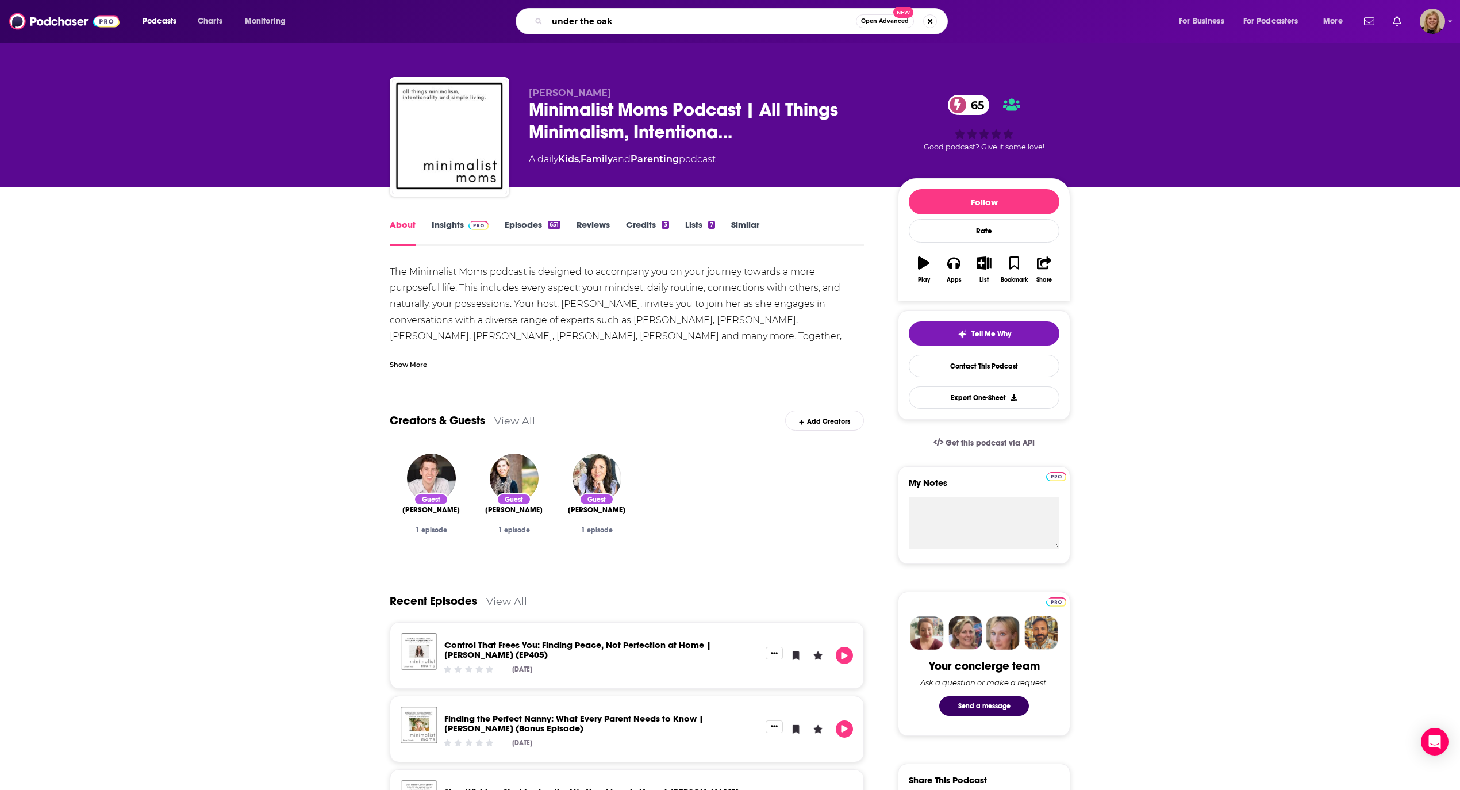
type input "under the oaks"
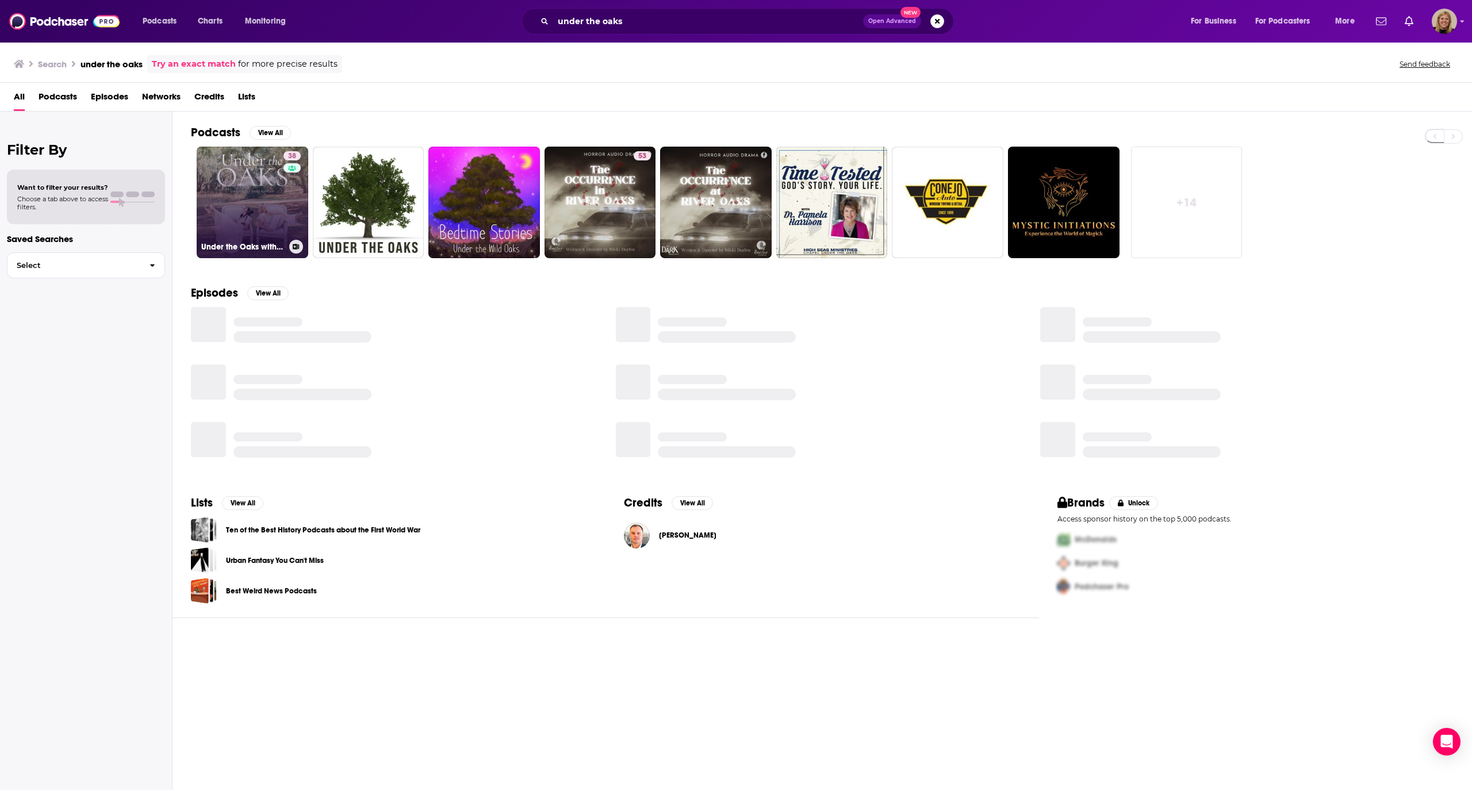
click at [249, 189] on link "38 Under the Oaks with [PERSON_NAME] & [PERSON_NAME]" at bounding box center [253, 203] width 112 height 112
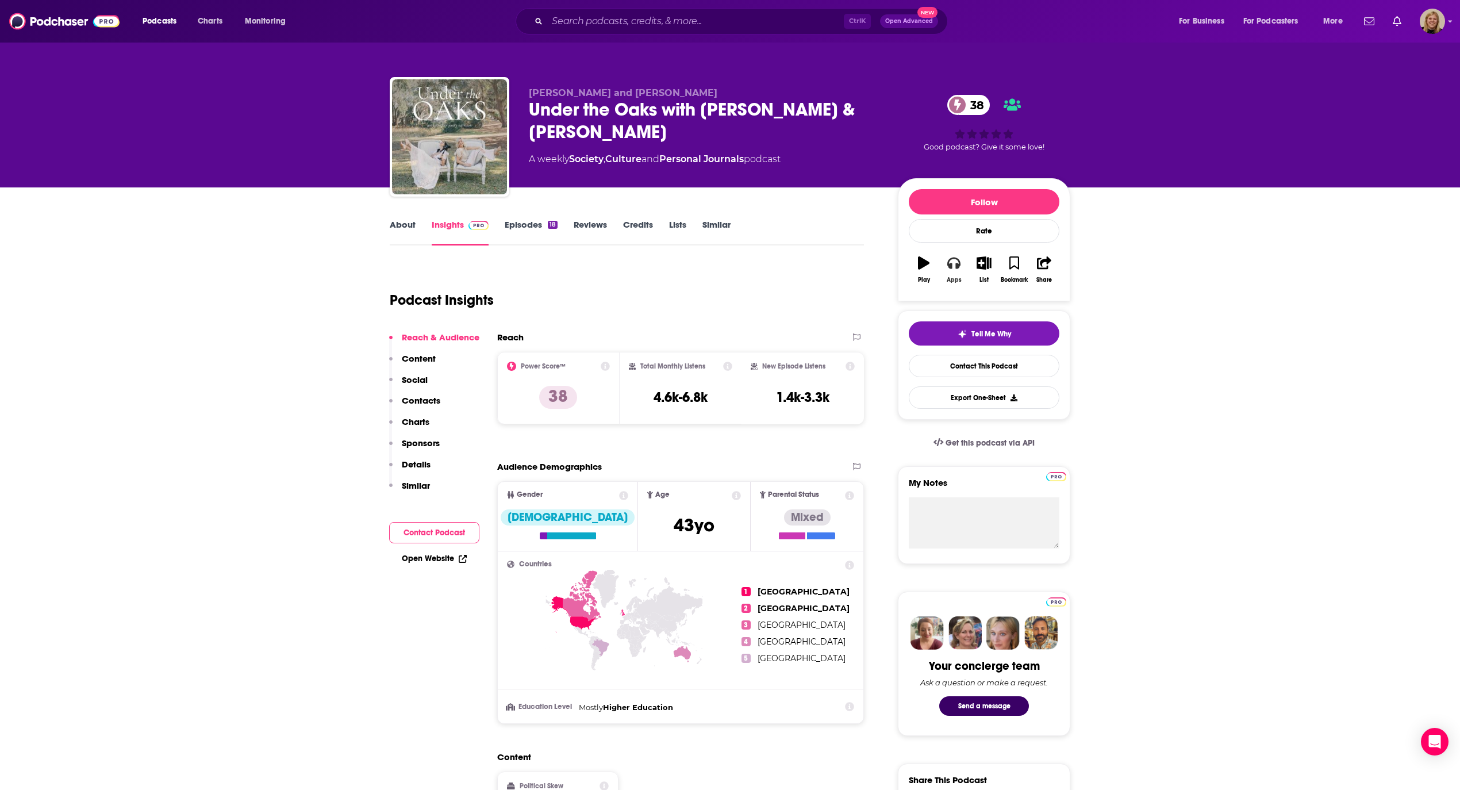
click at [955, 267] on icon "button" at bounding box center [953, 263] width 13 height 11
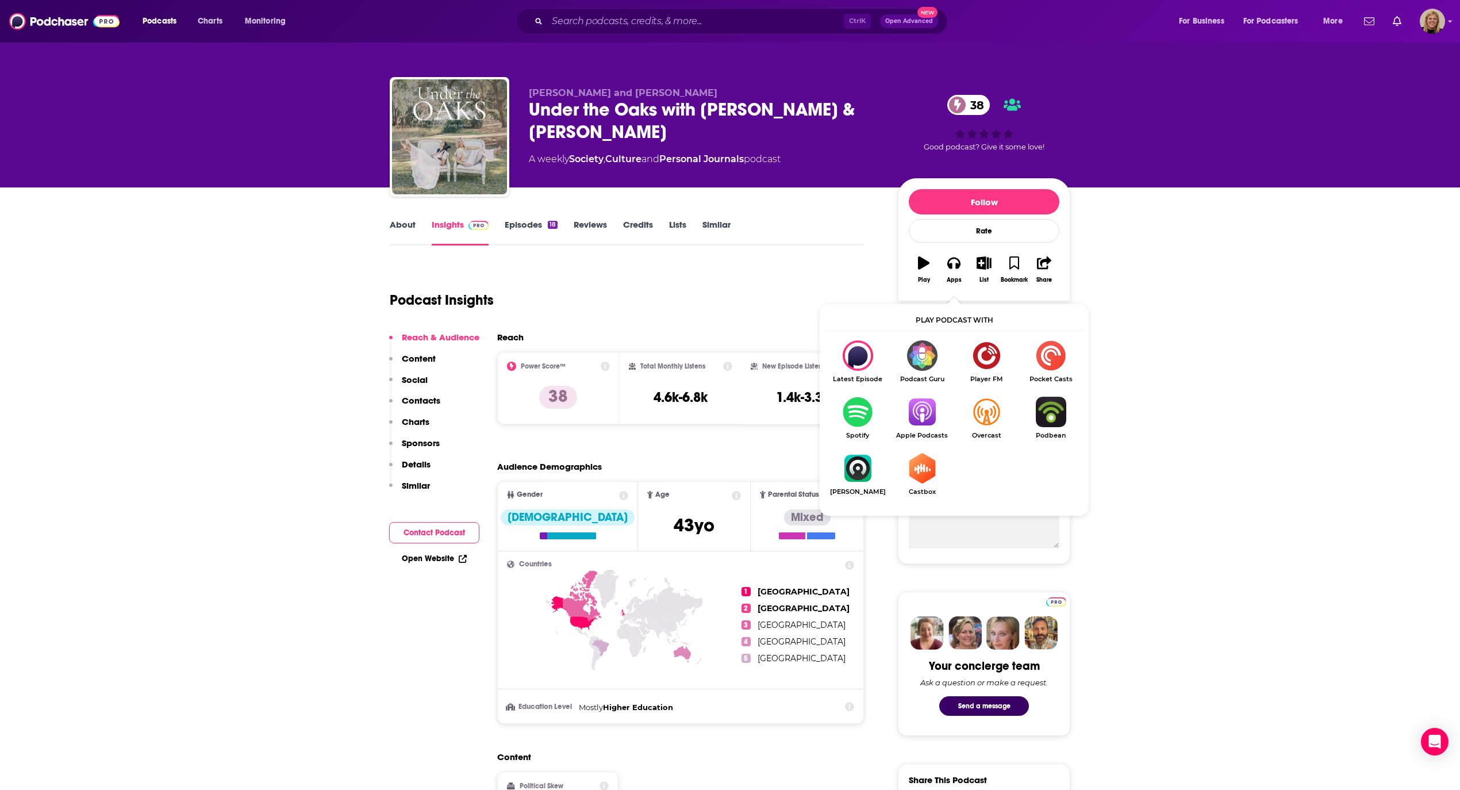
click at [928, 413] on img "Show Listen On dropdown" at bounding box center [922, 412] width 64 height 30
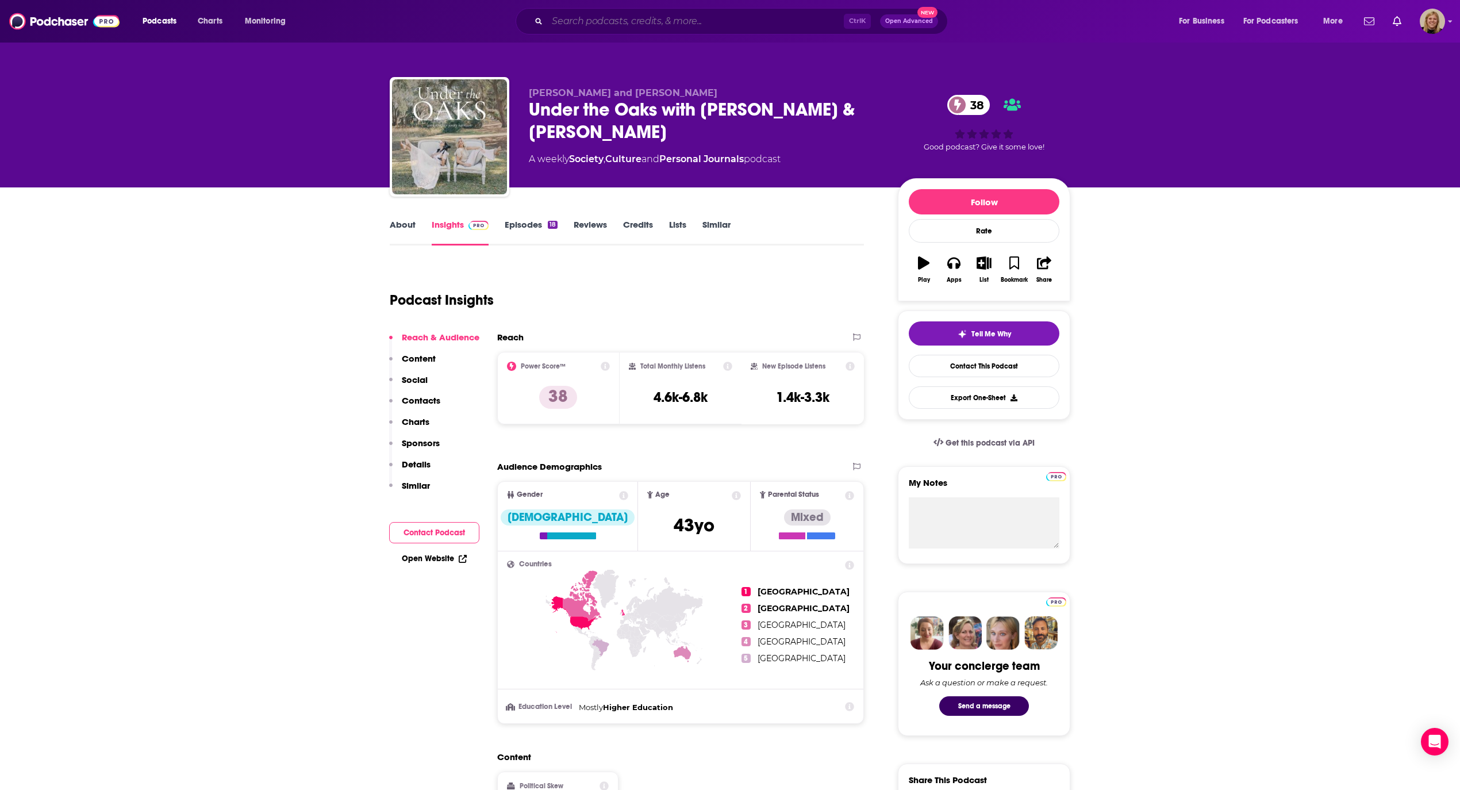
click at [601, 22] on input "Search podcasts, credits, & more..." at bounding box center [695, 21] width 297 height 18
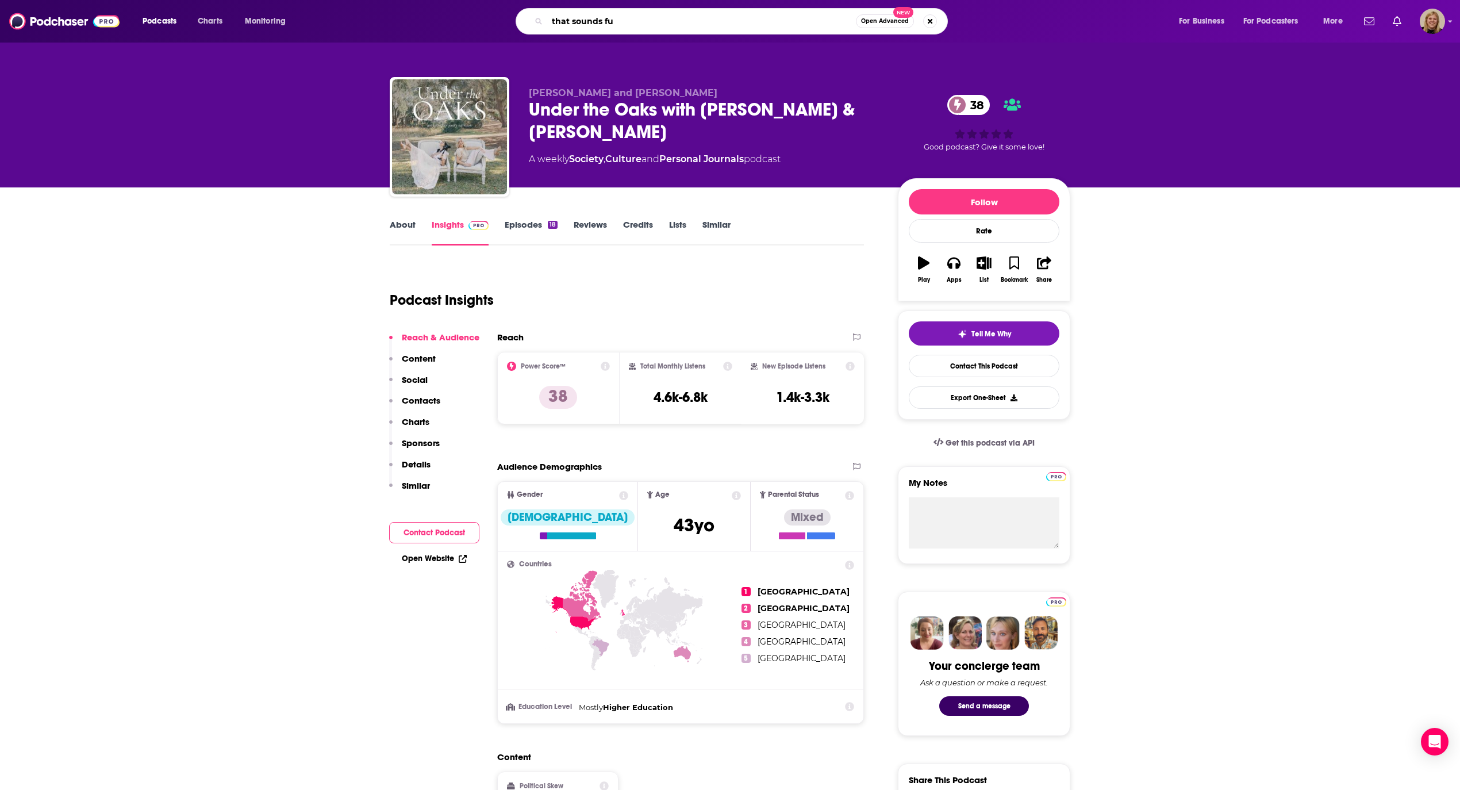
type input "that sounds fun"
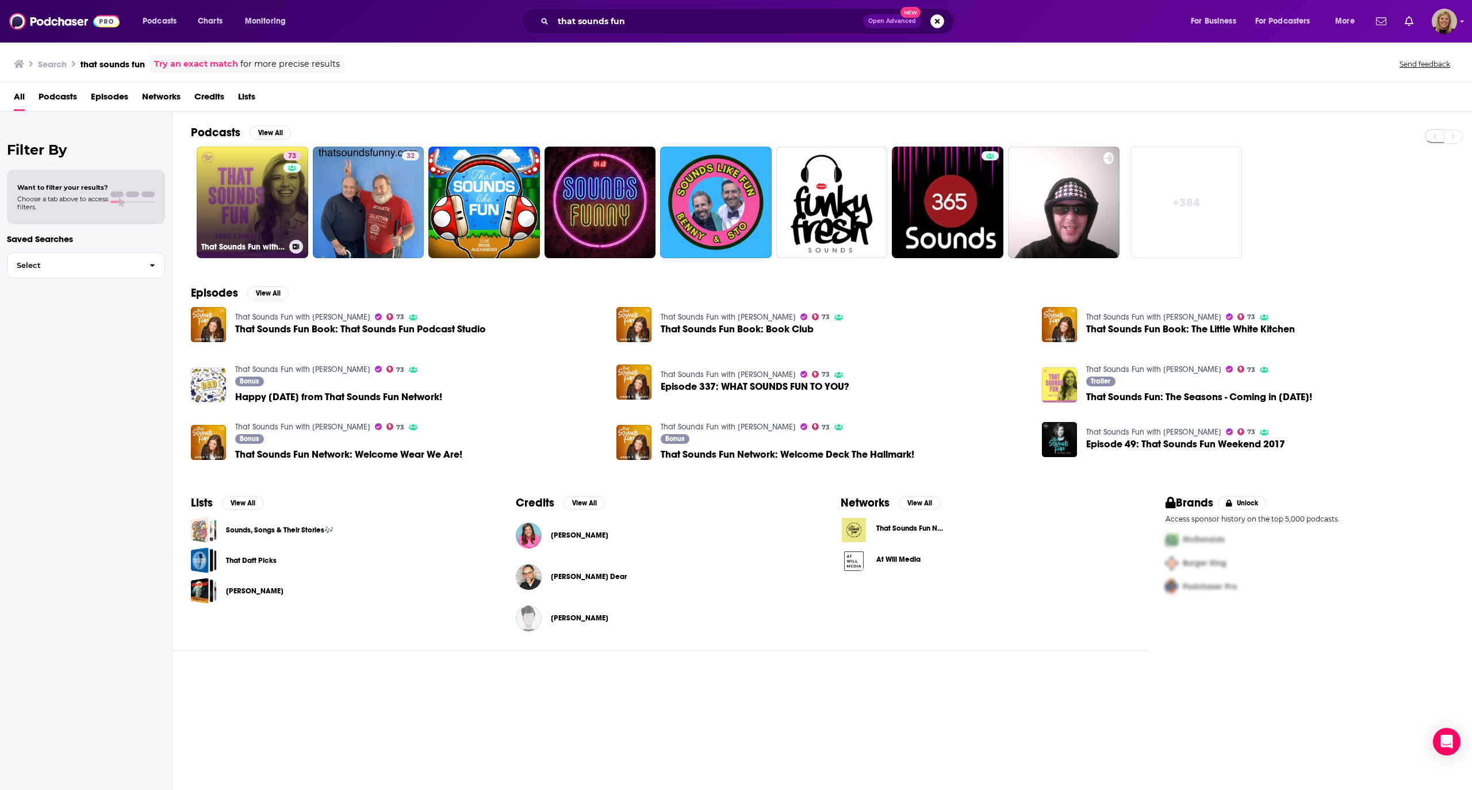
click at [249, 189] on link "73 That Sounds Fun with [PERSON_NAME]" at bounding box center [253, 203] width 112 height 112
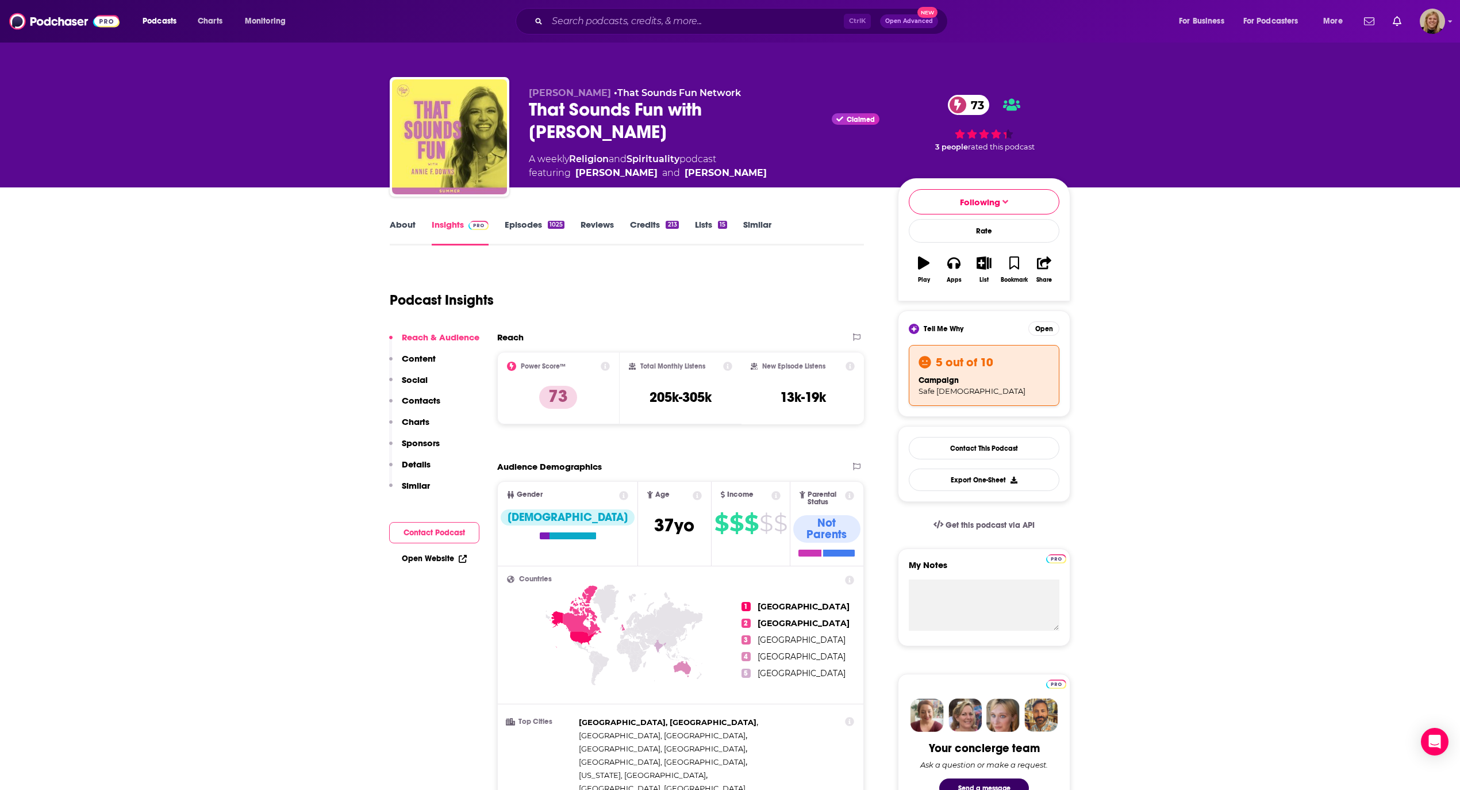
click at [517, 221] on link "Episodes 1025" at bounding box center [535, 232] width 60 height 26
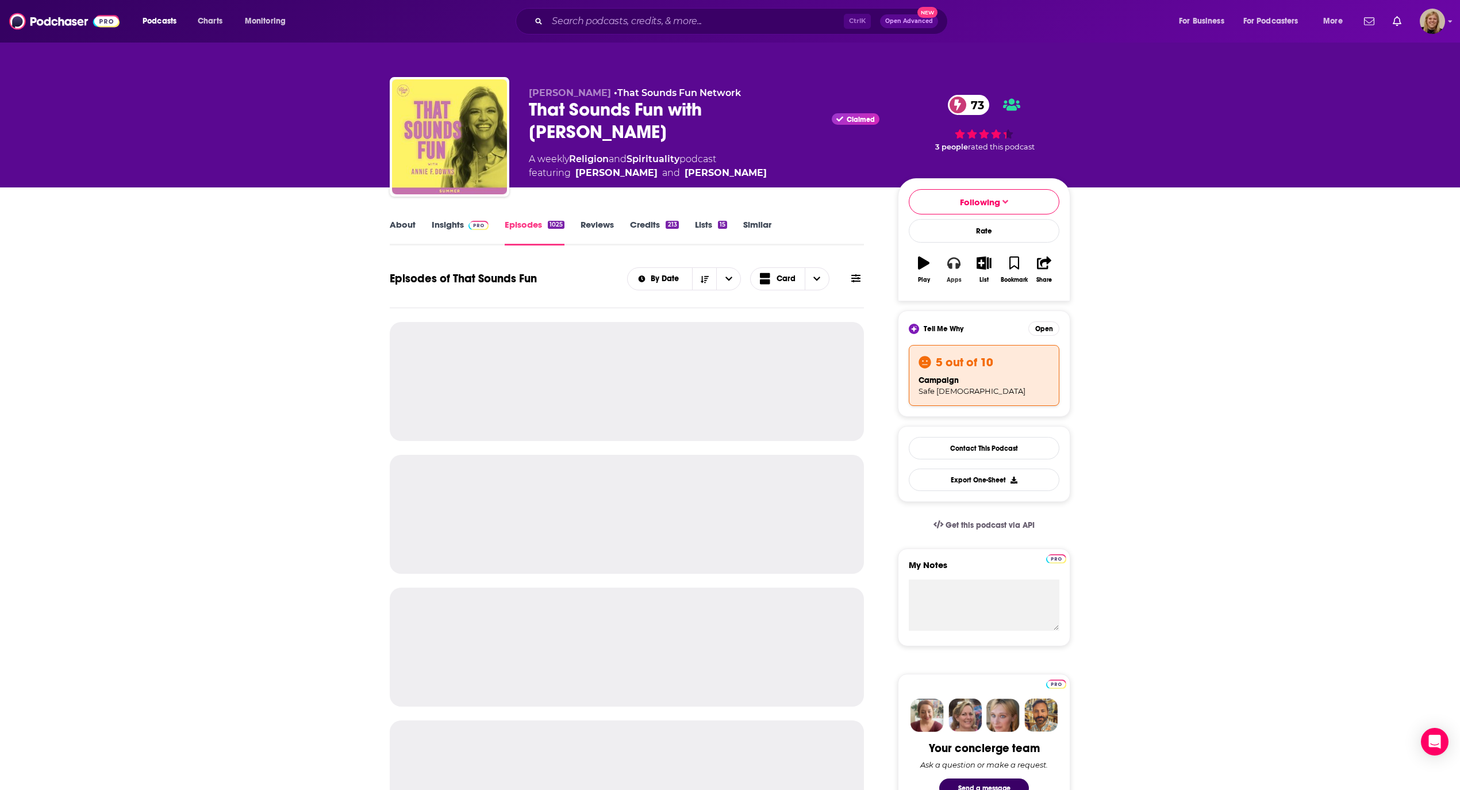
click at [950, 272] on button "Apps" at bounding box center [954, 269] width 30 height 41
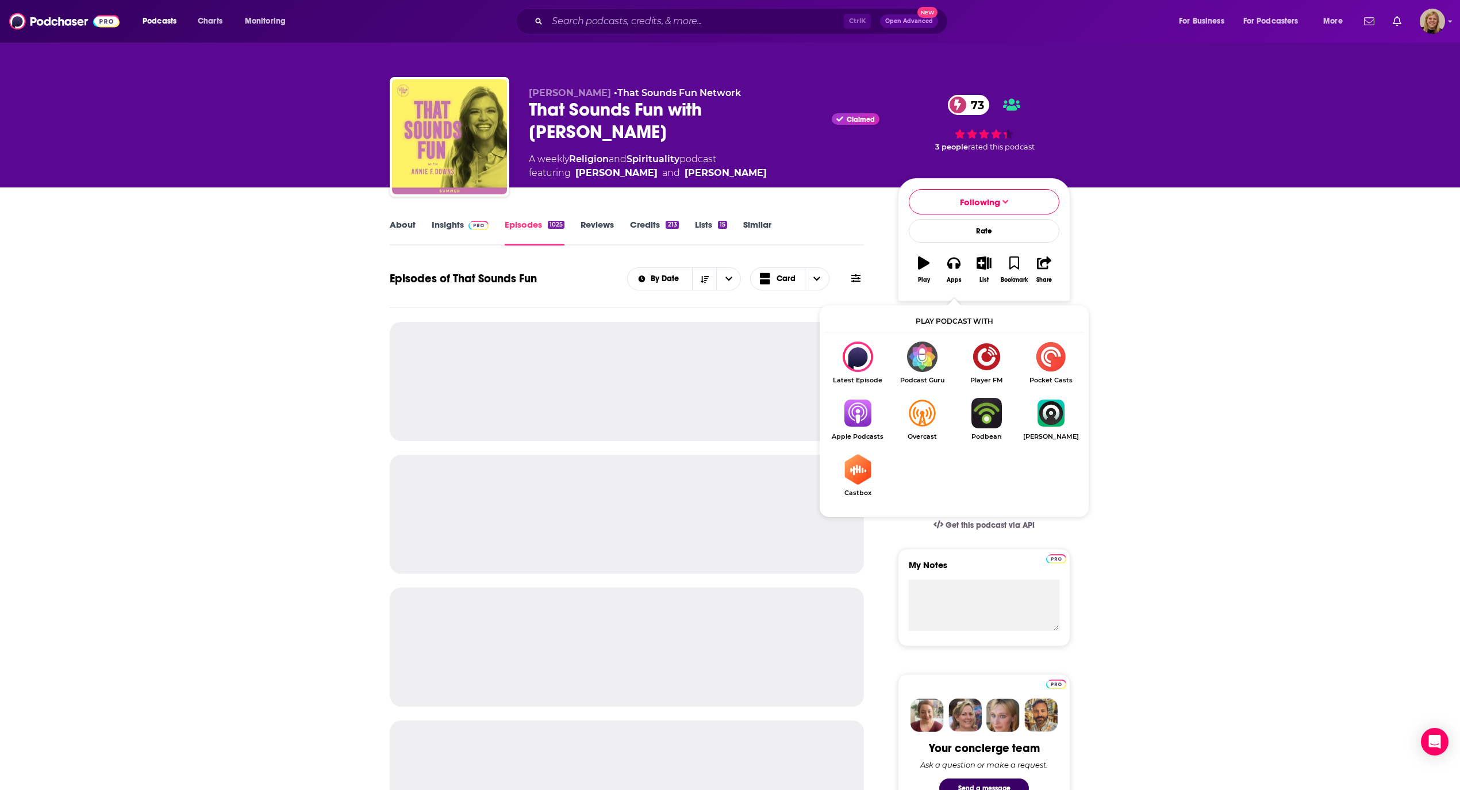
click at [856, 410] on img "Show Listen On dropdown" at bounding box center [857, 413] width 64 height 30
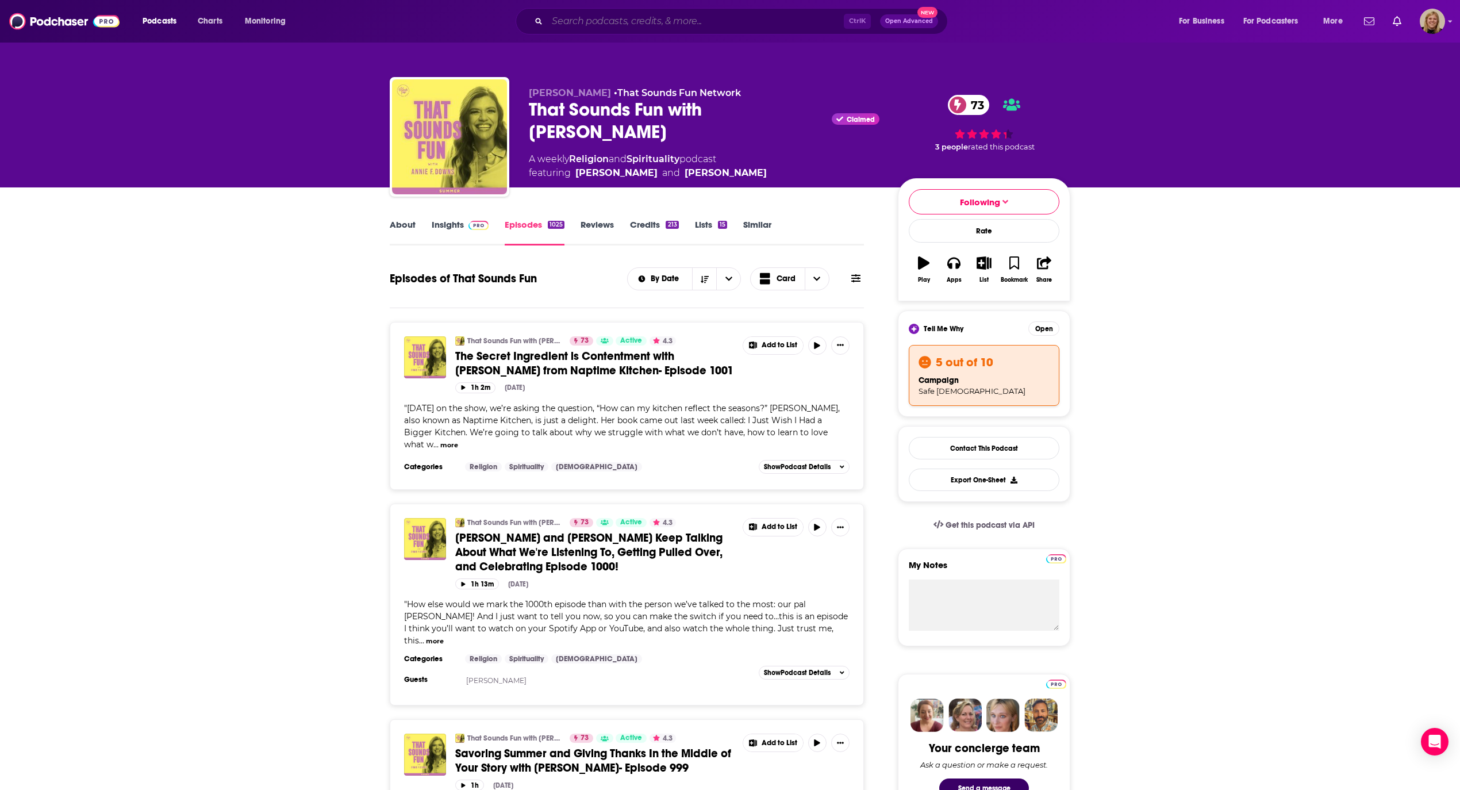
click at [612, 14] on input "Search podcasts, credits, & more..." at bounding box center [695, 21] width 297 height 18
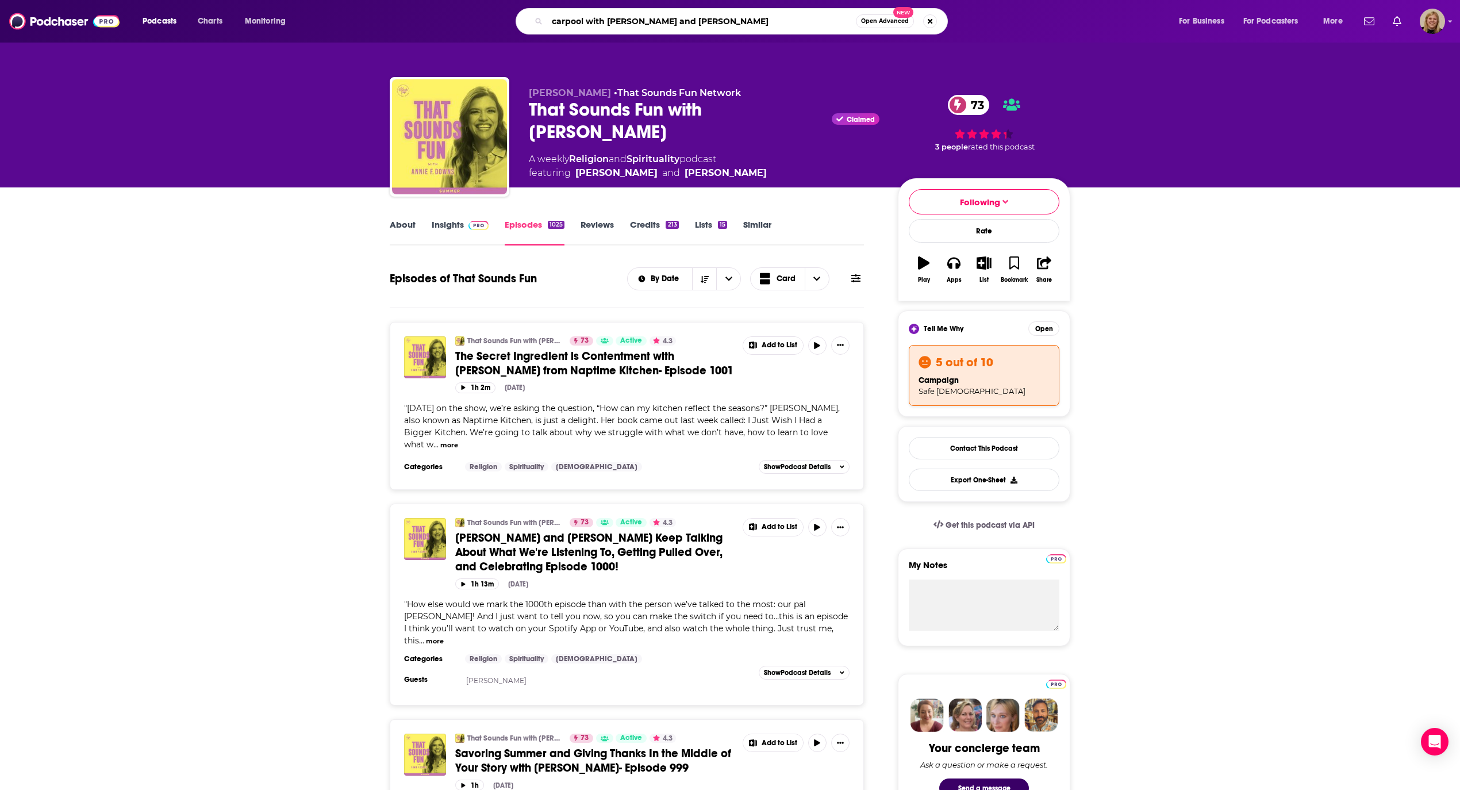
type input "carpool with [PERSON_NAME] and [PERSON_NAME]"
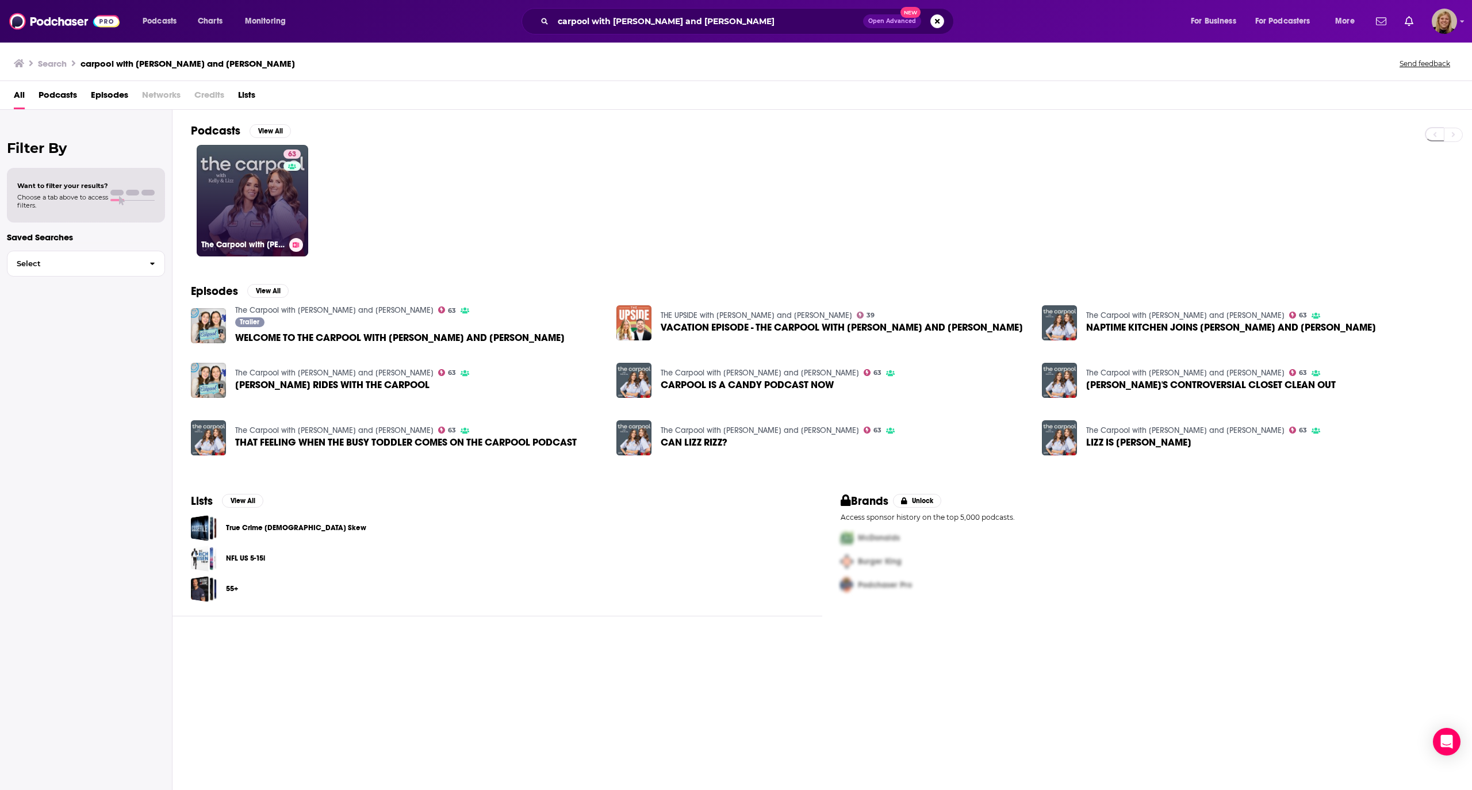
click at [237, 171] on link "63 The Carpool with [PERSON_NAME] and [PERSON_NAME]" at bounding box center [253, 201] width 112 height 112
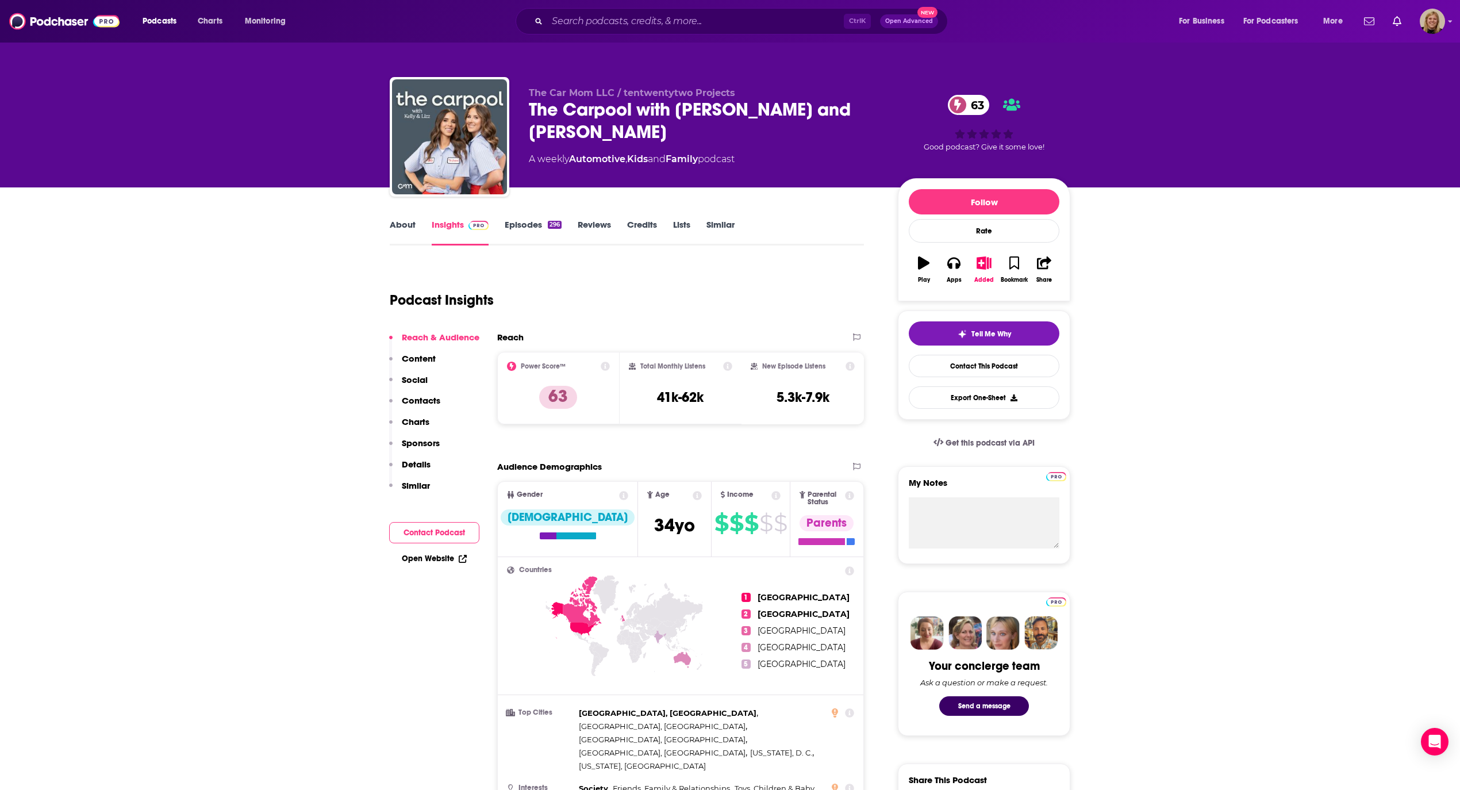
click at [535, 222] on link "Episodes 296" at bounding box center [533, 232] width 57 height 26
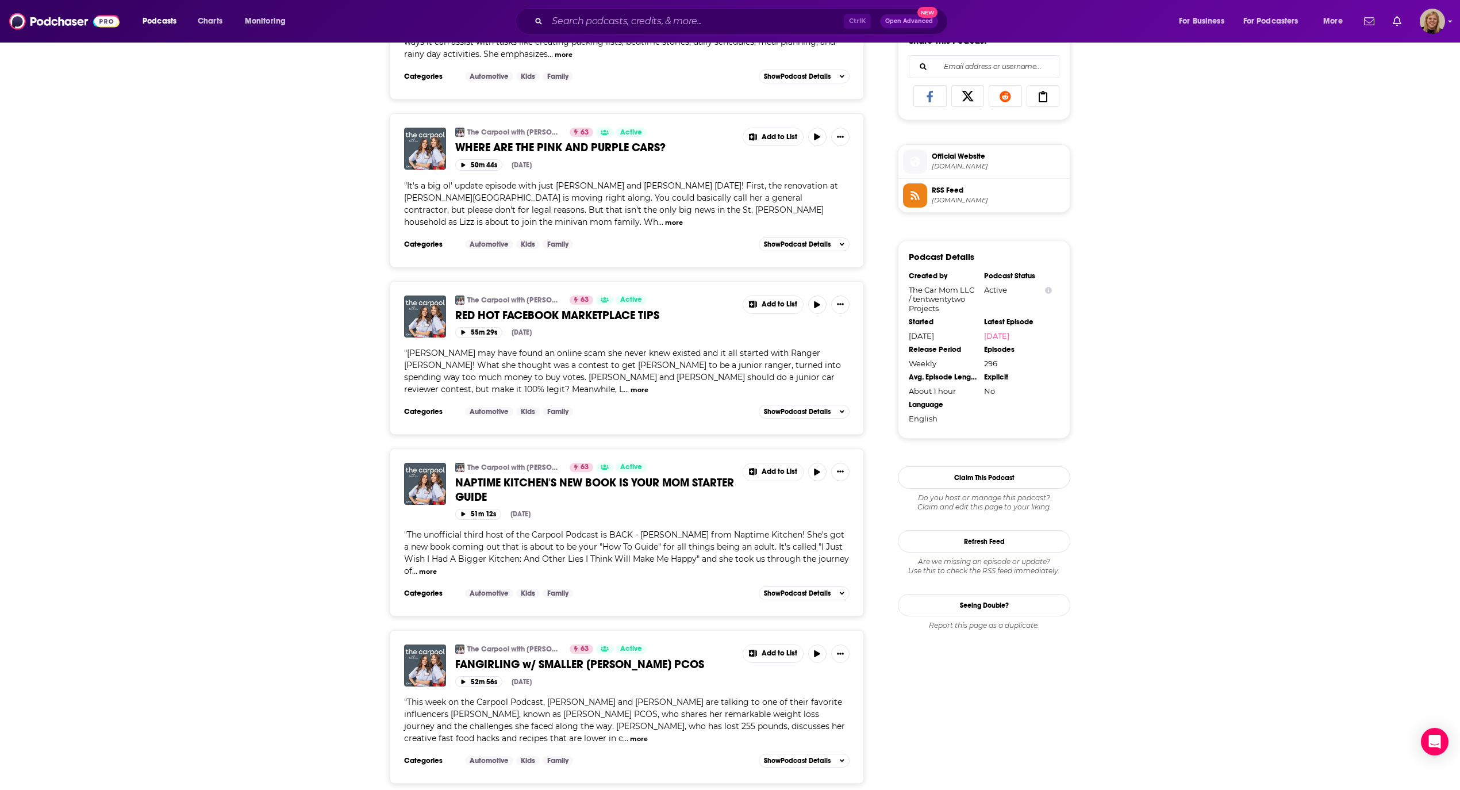
scroll to position [766, 0]
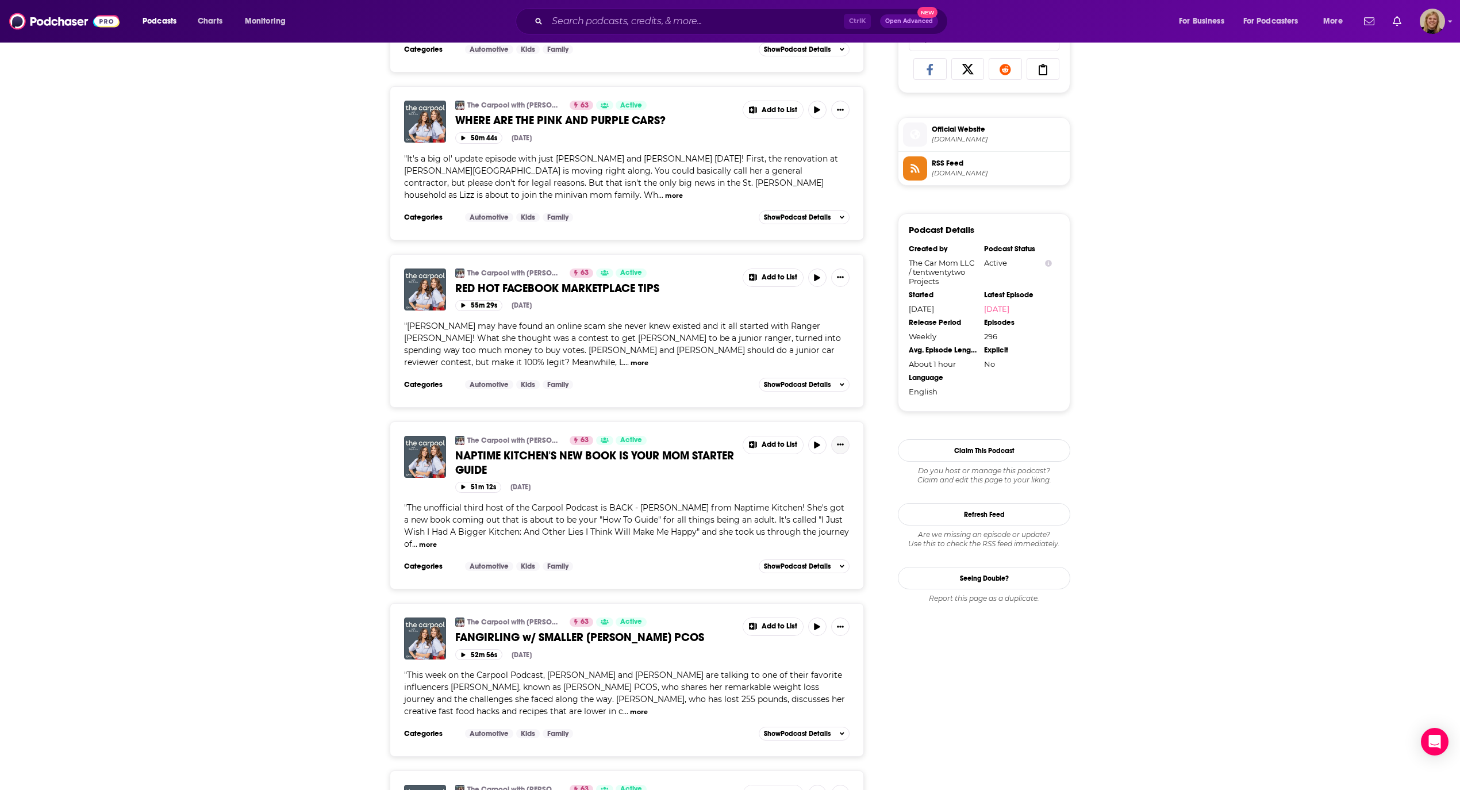
click at [844, 436] on button "Show More Button" at bounding box center [840, 445] width 18 height 18
click at [785, 405] on link "View Episode" at bounding box center [801, 406] width 110 height 21
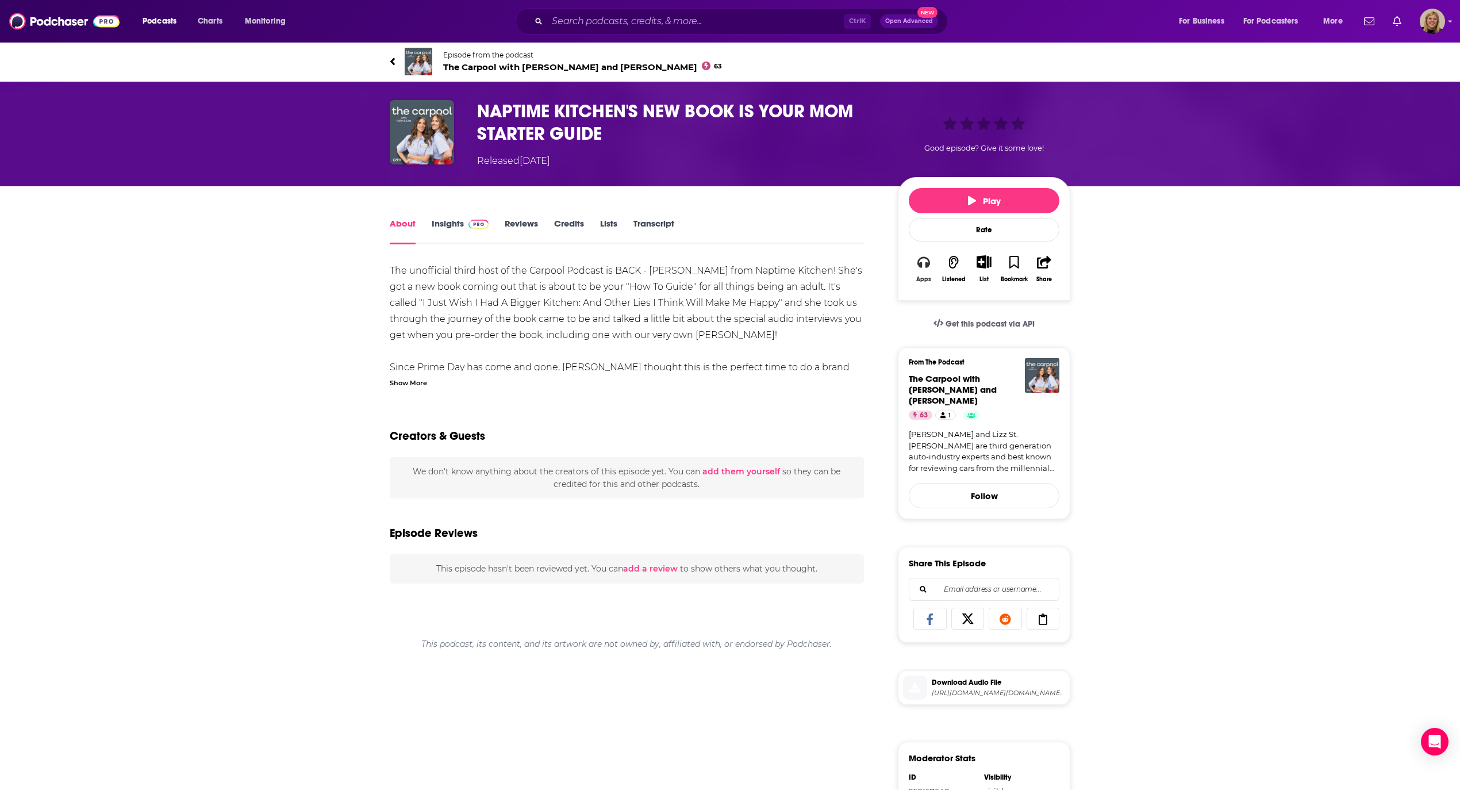
click at [920, 268] on icon "button" at bounding box center [923, 261] width 13 height 11
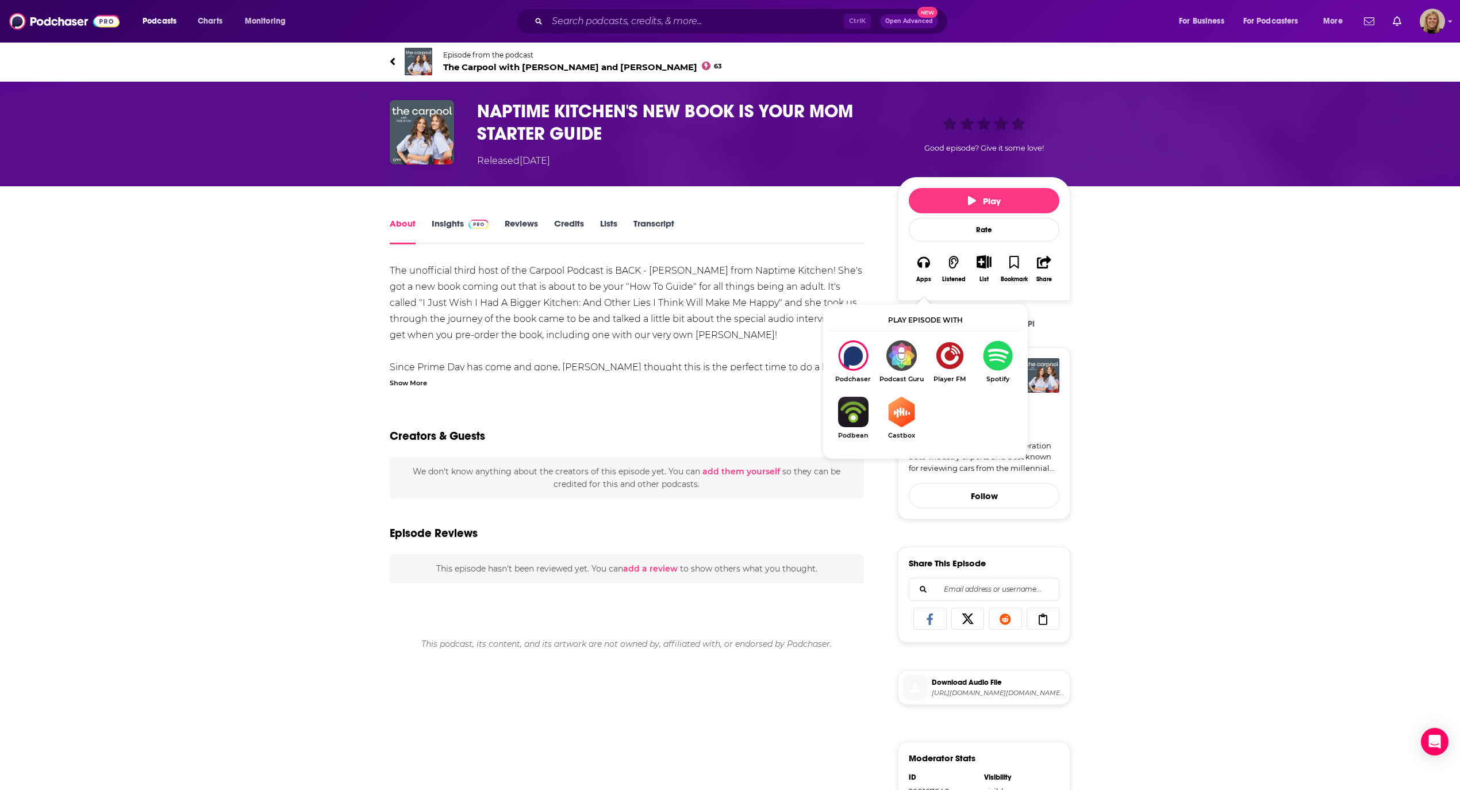
click at [474, 62] on span "The Carpool with [PERSON_NAME] and [PERSON_NAME] 63" at bounding box center [582, 67] width 279 height 11
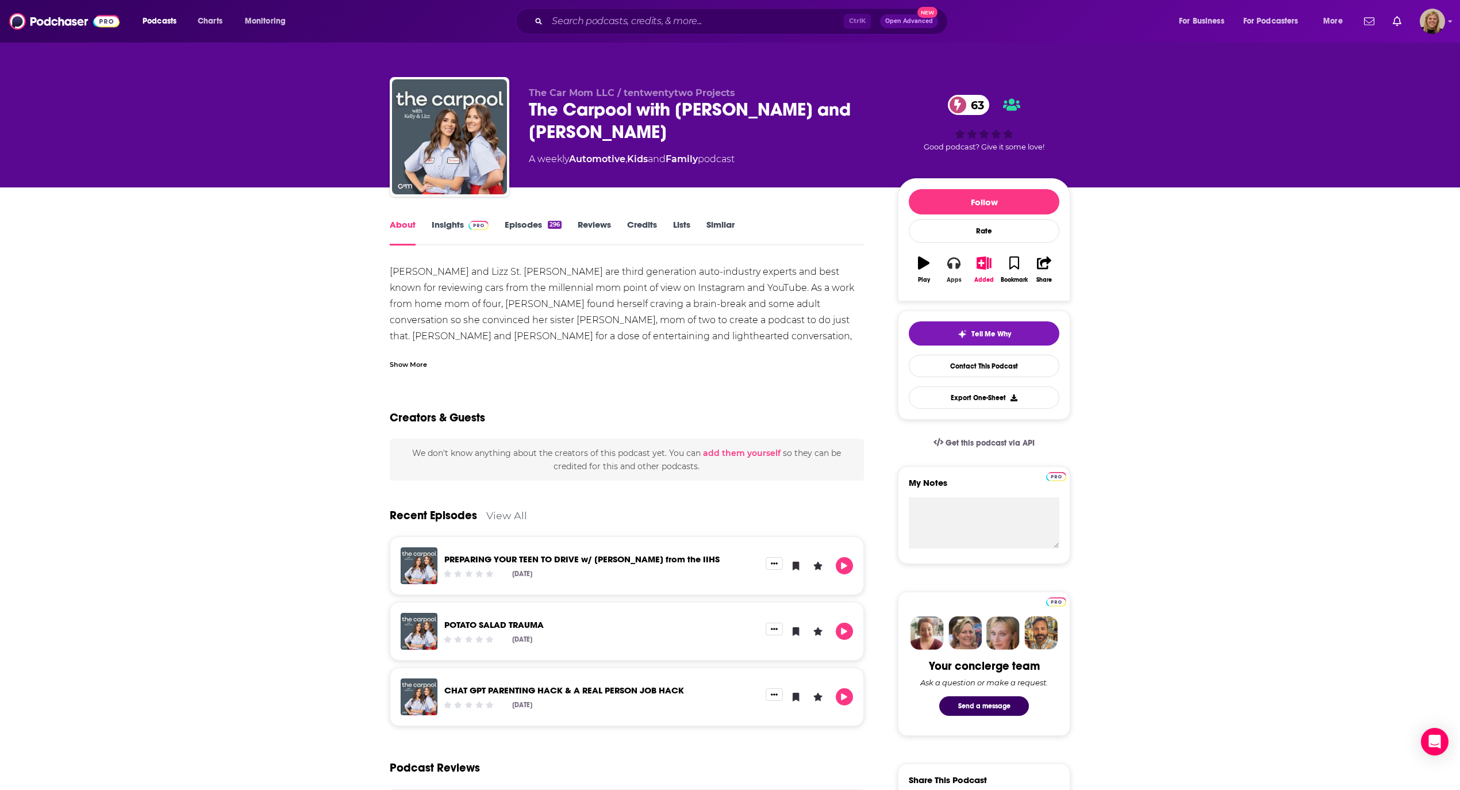
click at [955, 268] on icon "button" at bounding box center [953, 262] width 13 height 13
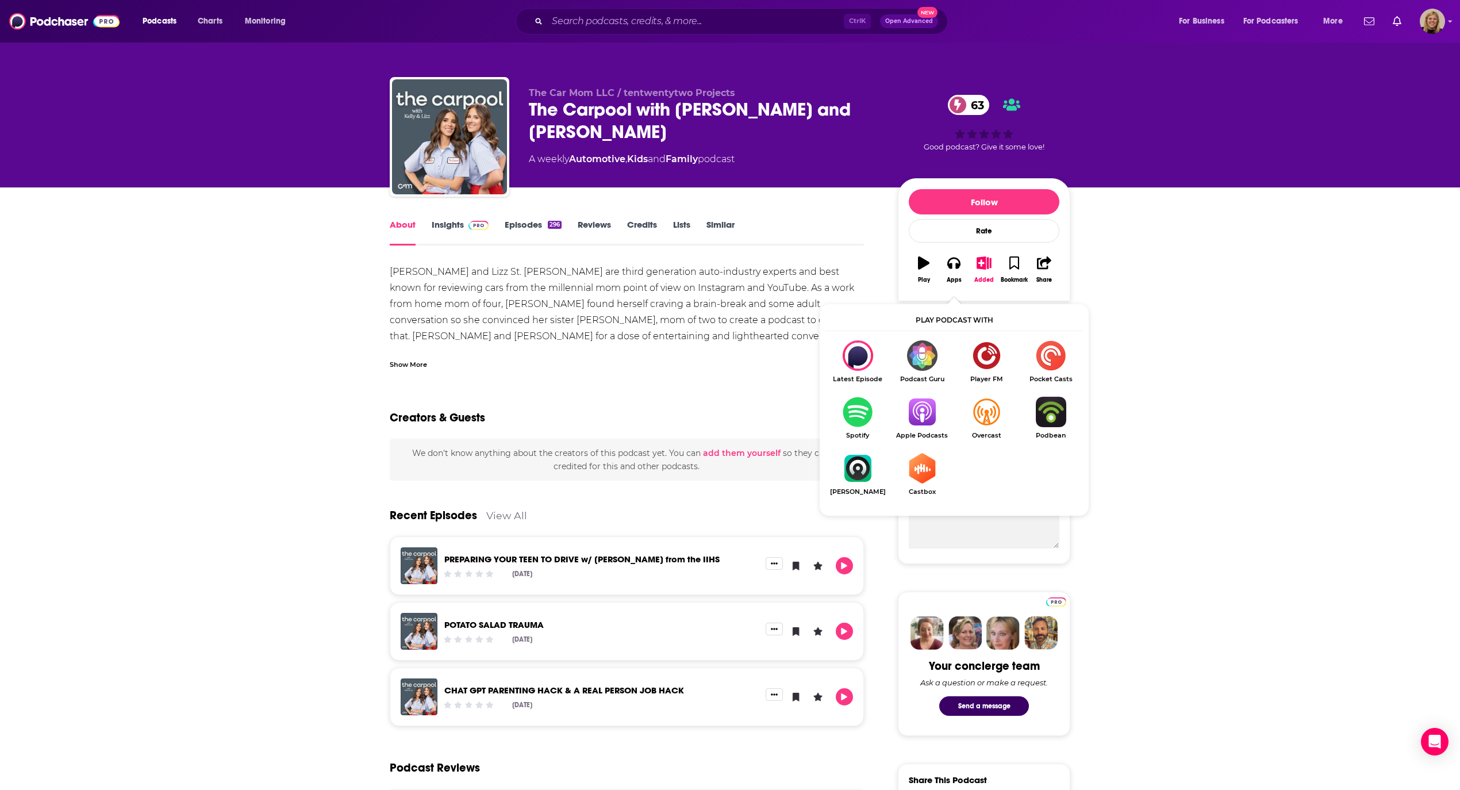
click at [915, 410] on img "Show Listen On dropdown" at bounding box center [922, 412] width 64 height 30
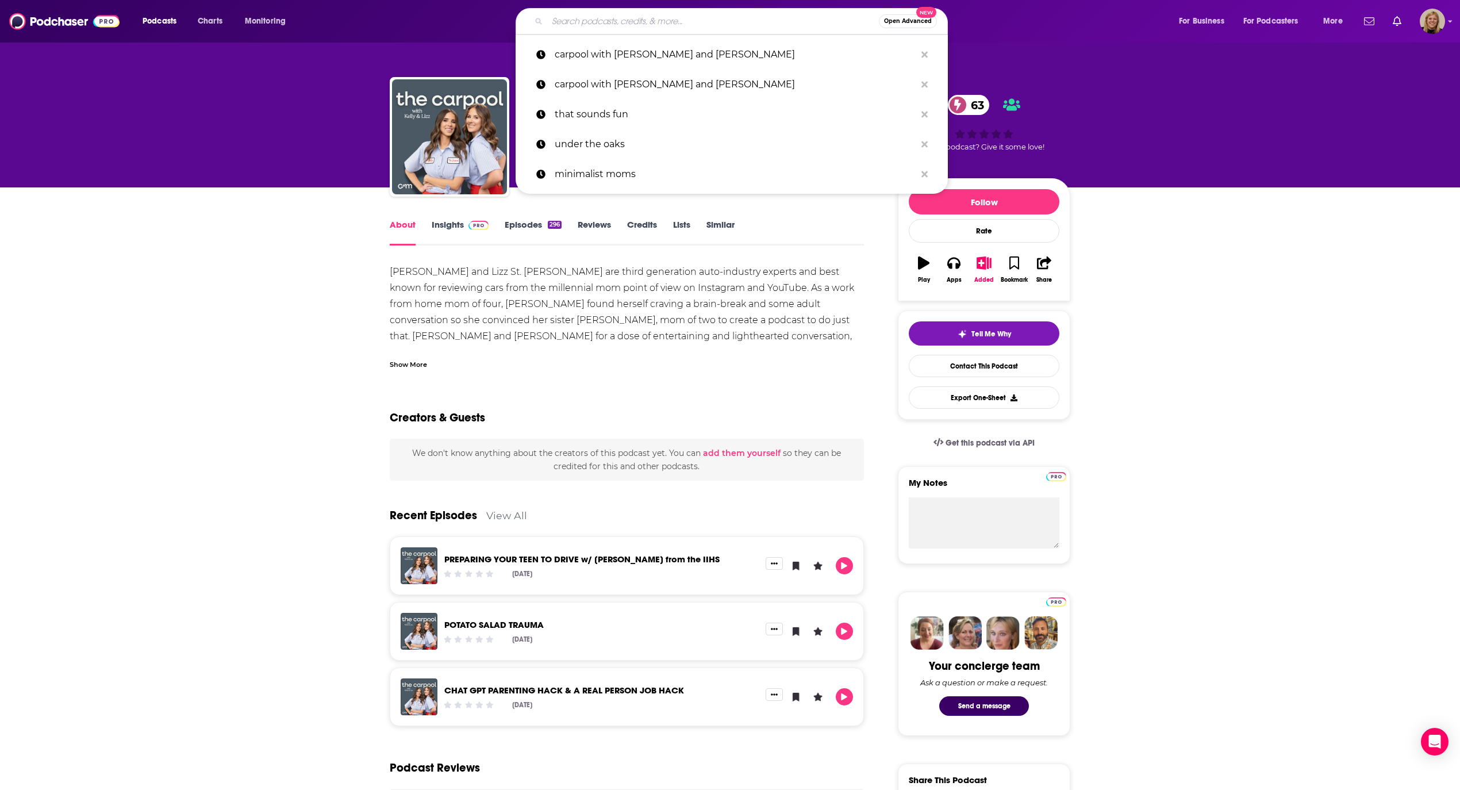
click at [582, 18] on input "Search podcasts, credits, & more..." at bounding box center [713, 21] width 332 height 18
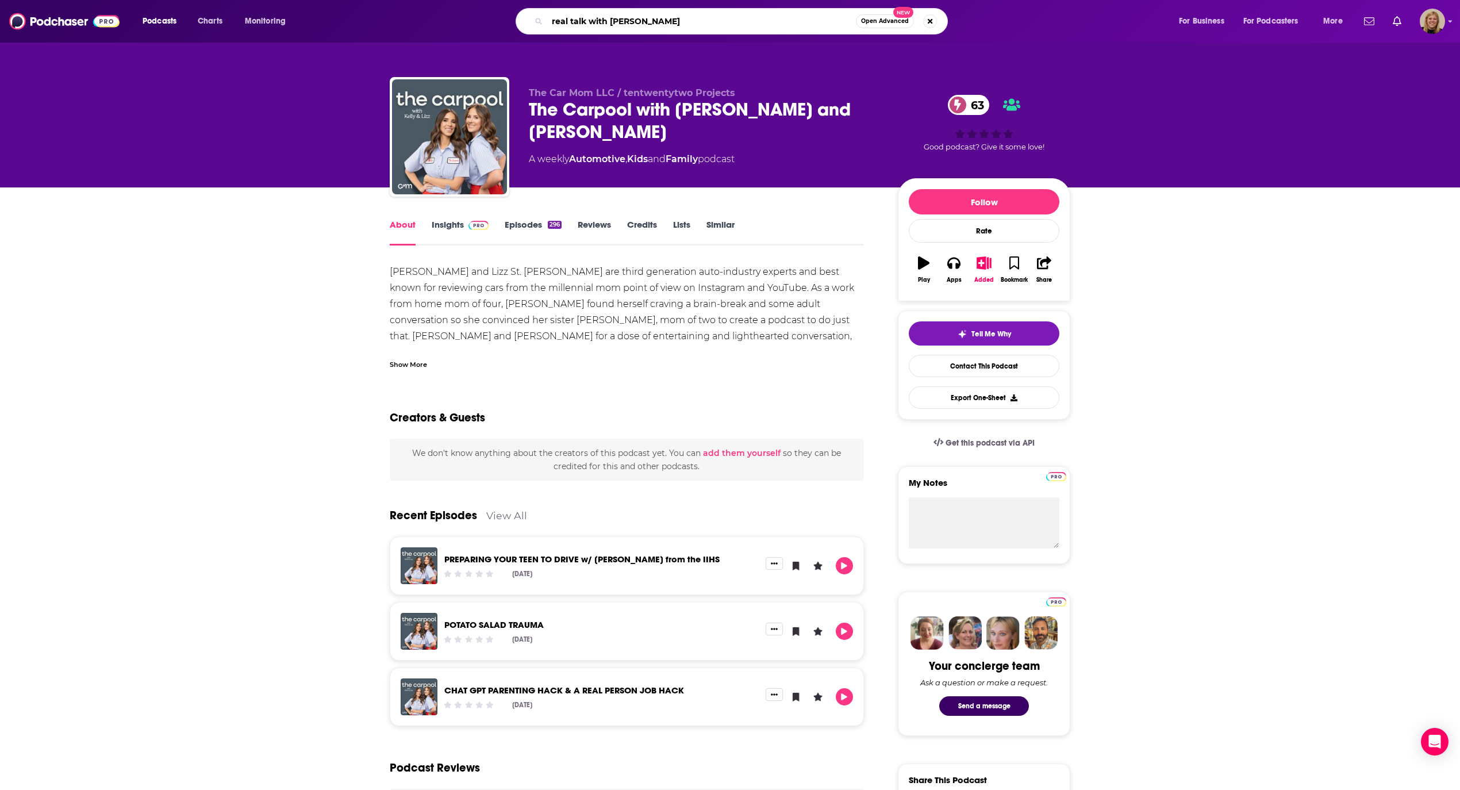
type input "real talk with [PERSON_NAME]"
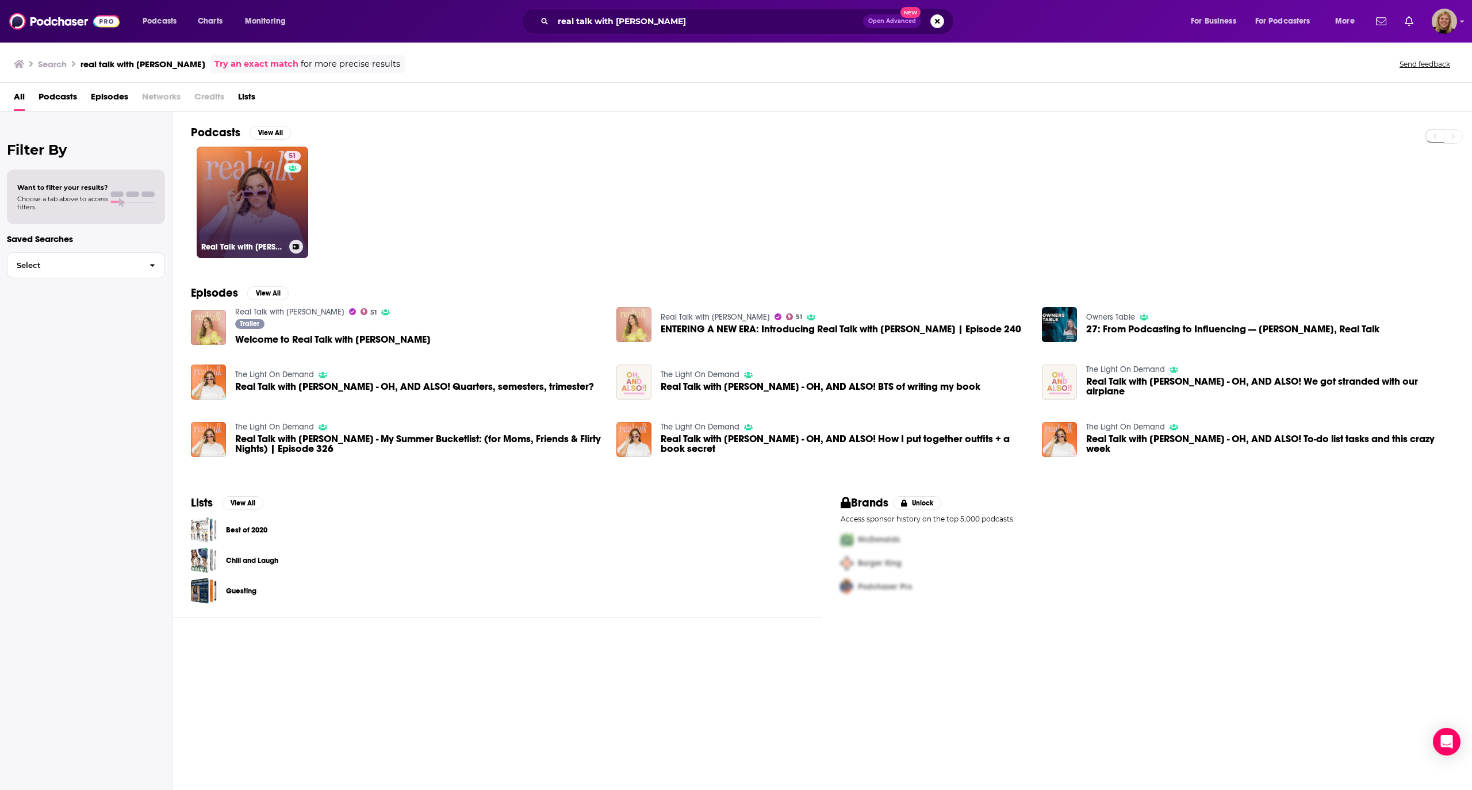
click at [254, 199] on link "51 Real Talk with [PERSON_NAME]" at bounding box center [253, 203] width 112 height 112
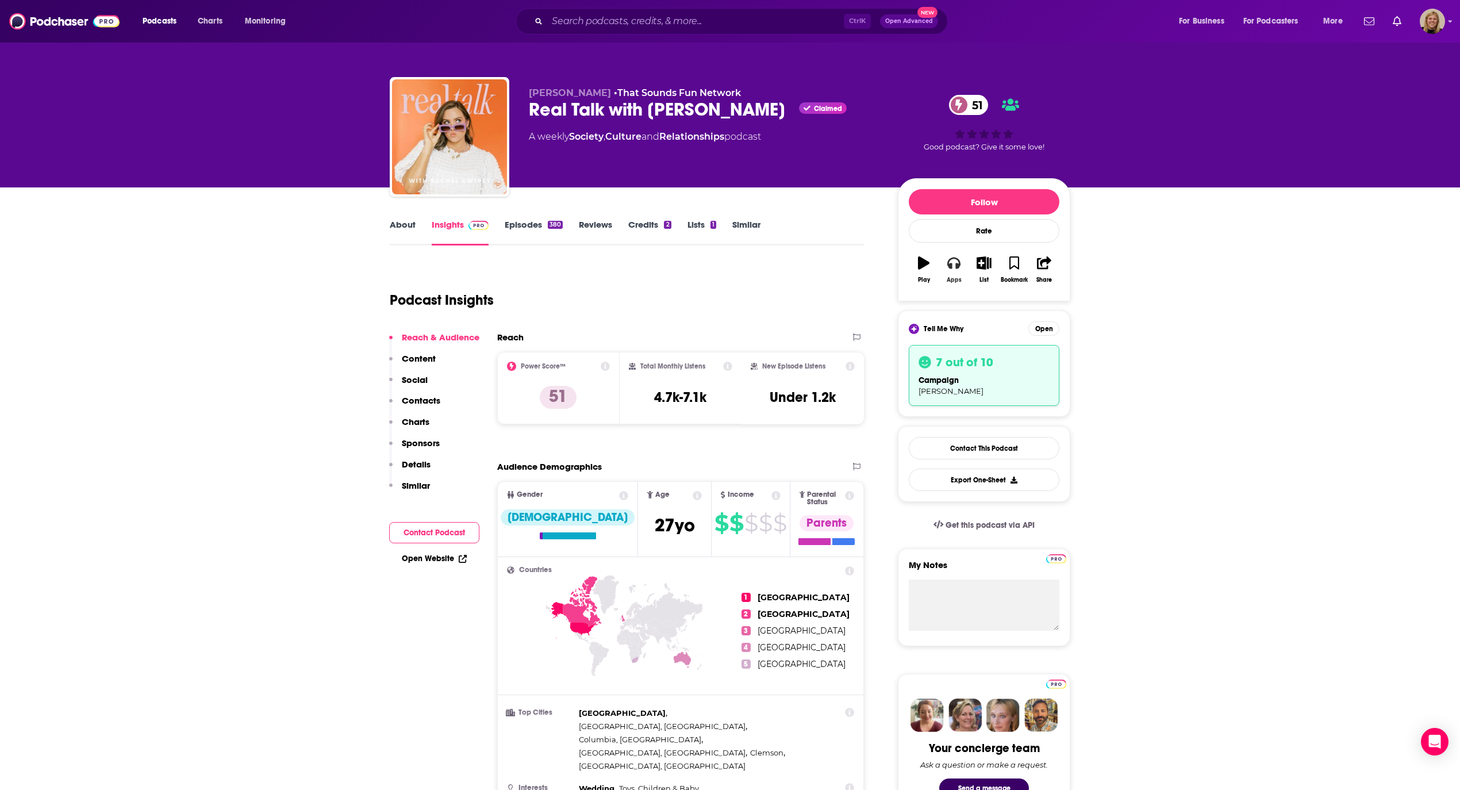
click at [957, 272] on button "Apps" at bounding box center [954, 269] width 30 height 41
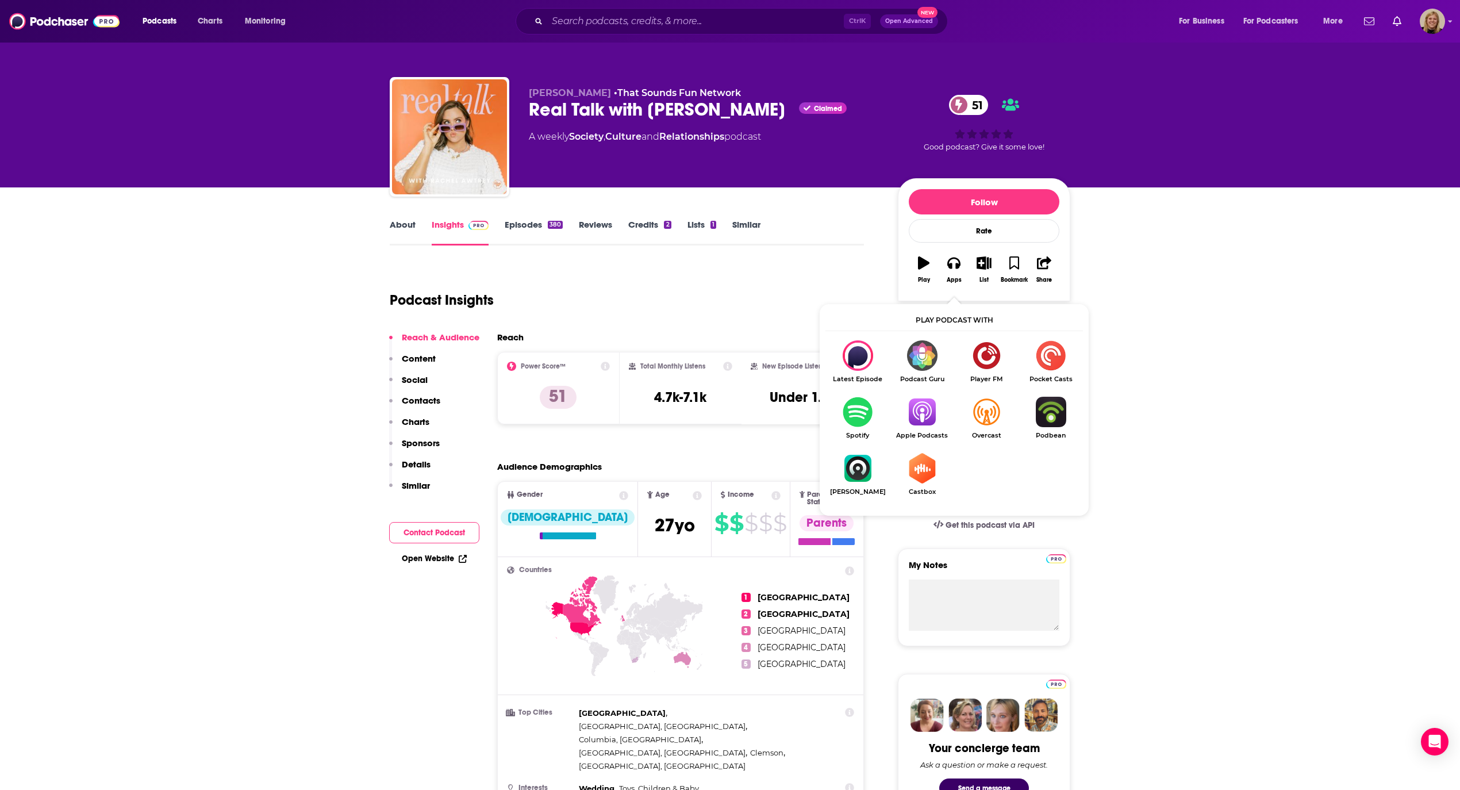
click at [920, 416] on img "Show Listen On dropdown" at bounding box center [922, 412] width 64 height 30
